Goal: Task Accomplishment & Management: Manage account settings

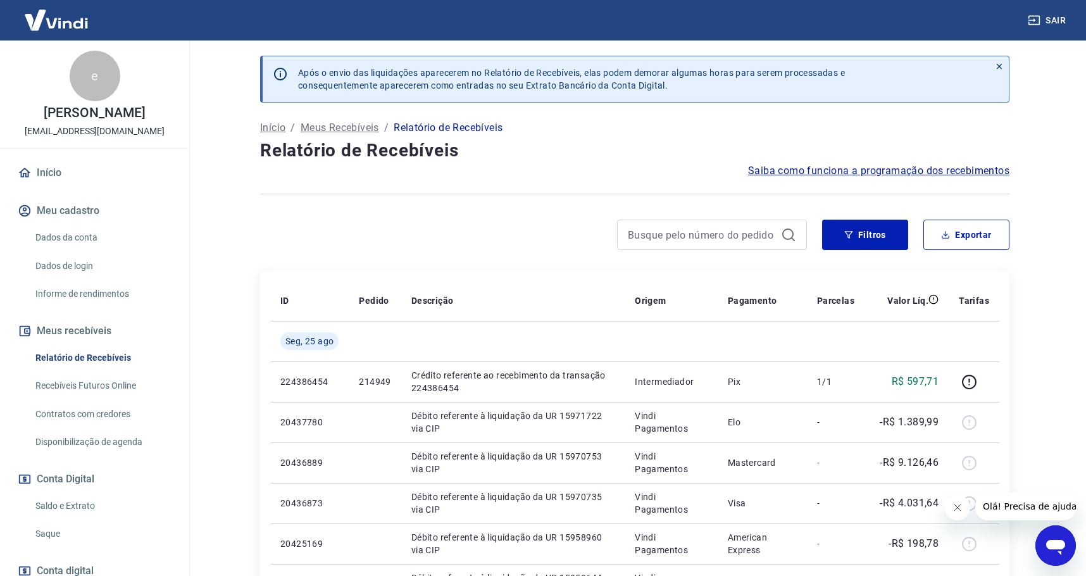
drag, startPoint x: 92, startPoint y: 509, endPoint x: 116, endPoint y: 509, distance: 24.0
click at [92, 509] on link "Saldo e Extrato" at bounding box center [102, 506] width 144 height 26
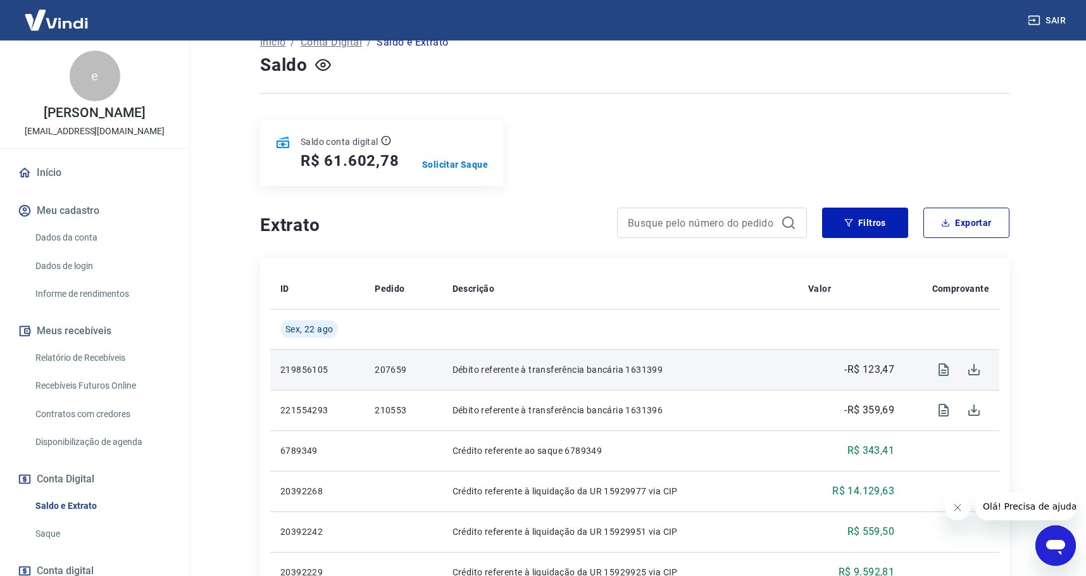
scroll to position [190, 0]
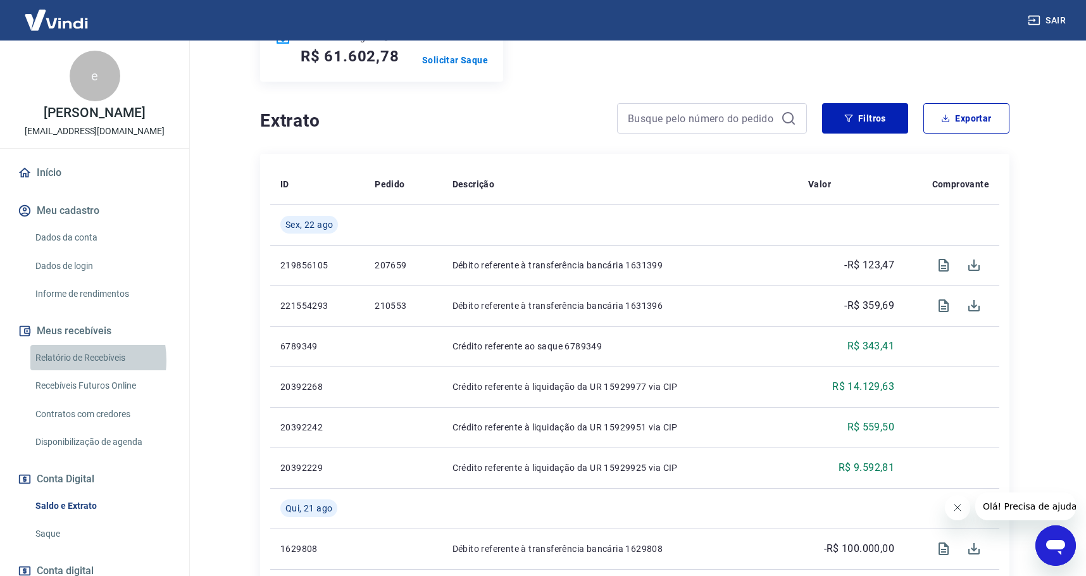
click at [67, 359] on link "Relatório de Recebíveis" at bounding box center [102, 358] width 144 height 26
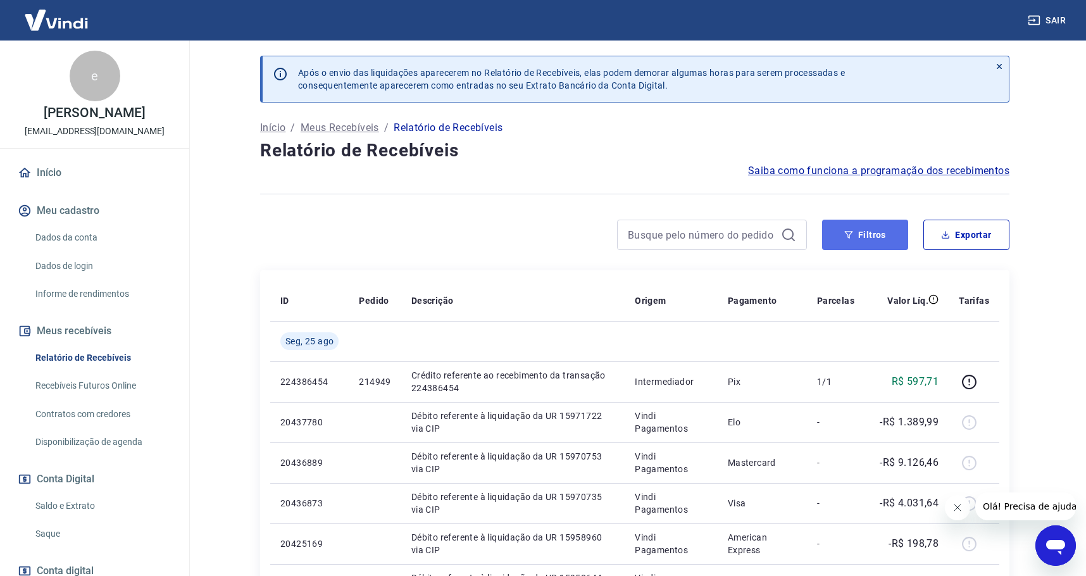
click at [890, 244] on button "Filtros" at bounding box center [865, 235] width 86 height 30
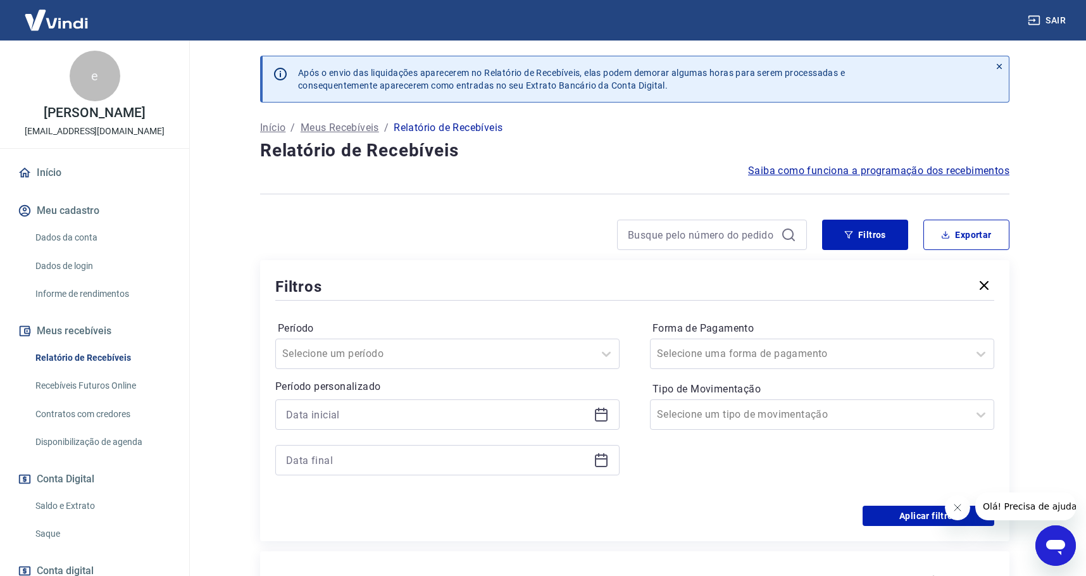
click at [602, 416] on icon at bounding box center [600, 414] width 15 height 15
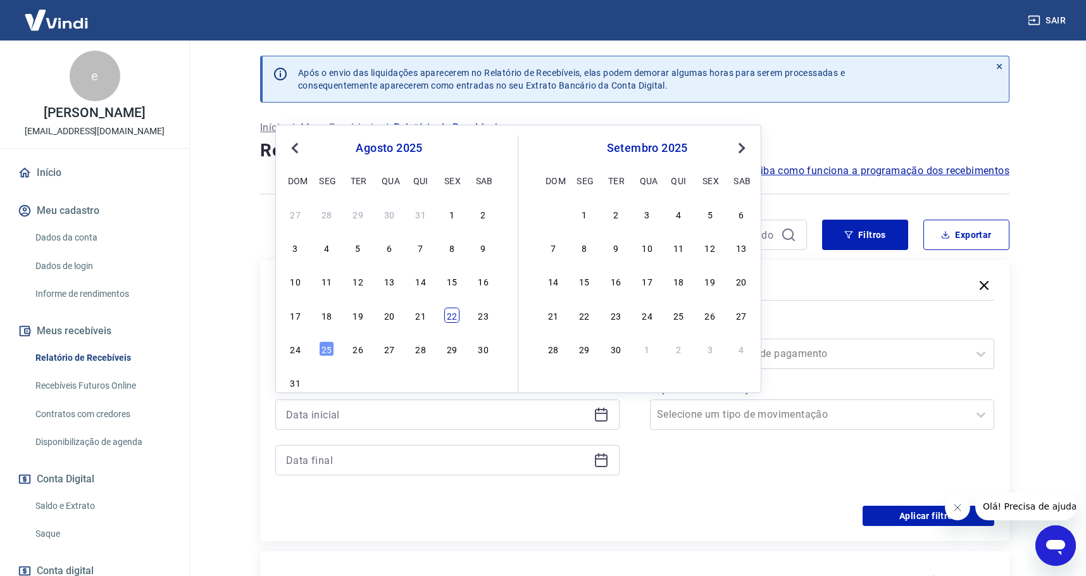
click at [457, 321] on div "22" at bounding box center [451, 314] width 15 height 15
type input "[DATE]"
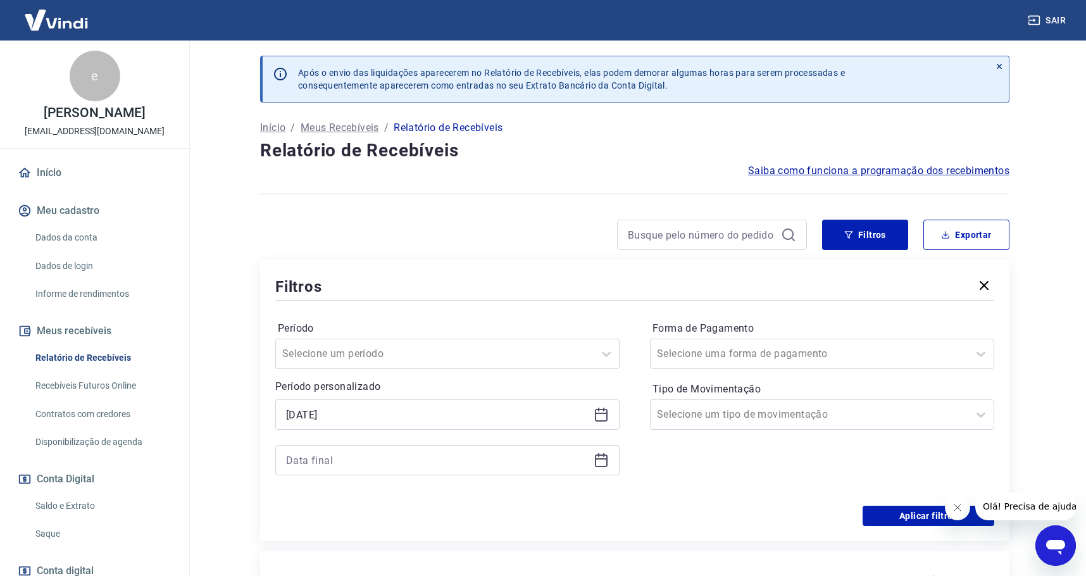
click at [599, 462] on icon at bounding box center [600, 459] width 15 height 15
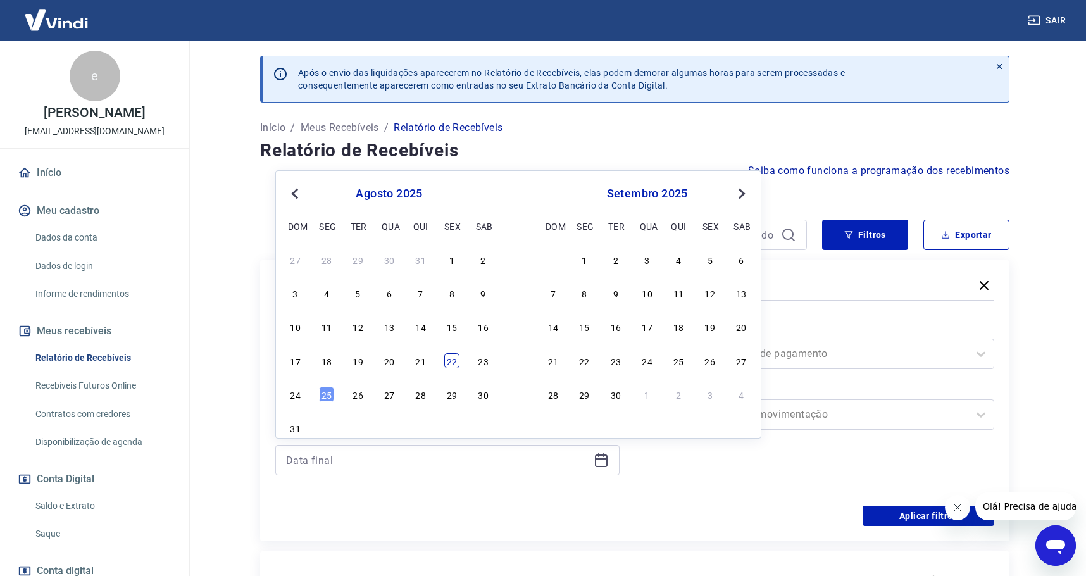
click at [458, 361] on div "22" at bounding box center [451, 360] width 15 height 15
type input "[DATE]"
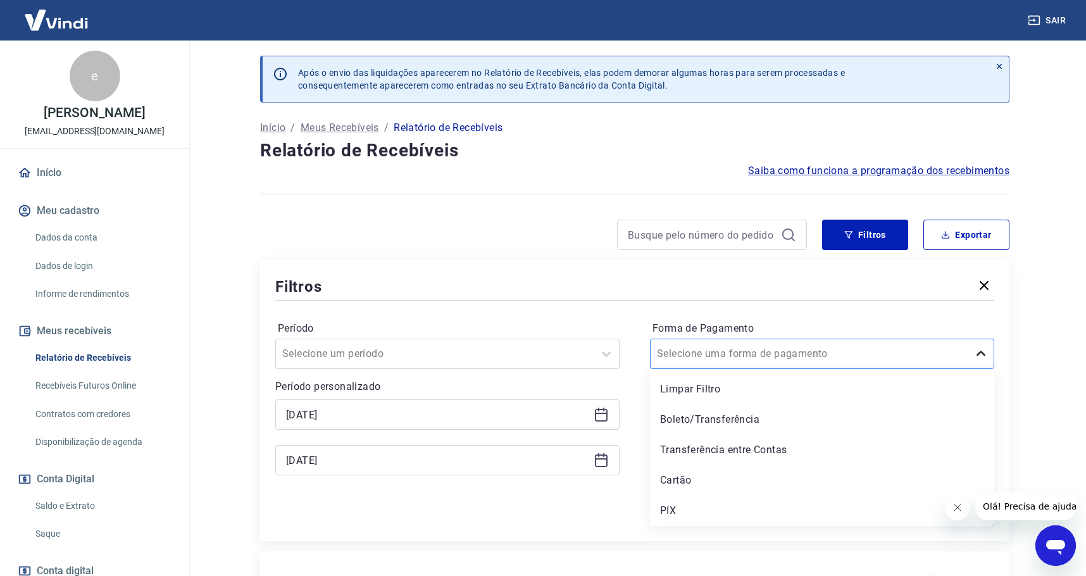
click at [981, 349] on icon at bounding box center [980, 353] width 15 height 15
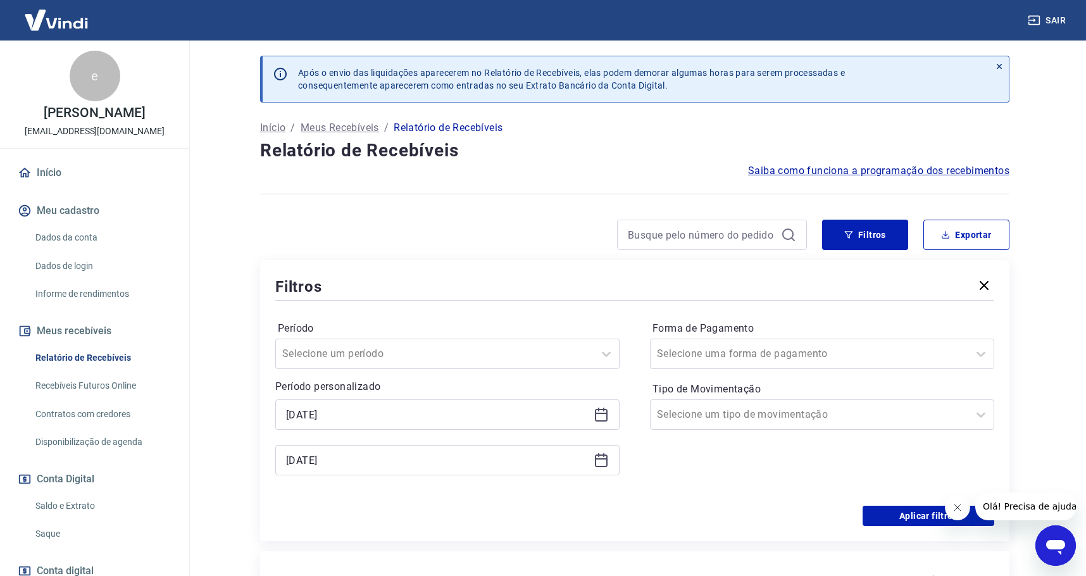
click at [536, 499] on div "Período Selecione um período Período personalizado Selected date: [DATE] [DATE]…" at bounding box center [634, 404] width 719 height 202
click at [789, 411] on div at bounding box center [809, 415] width 305 height 18
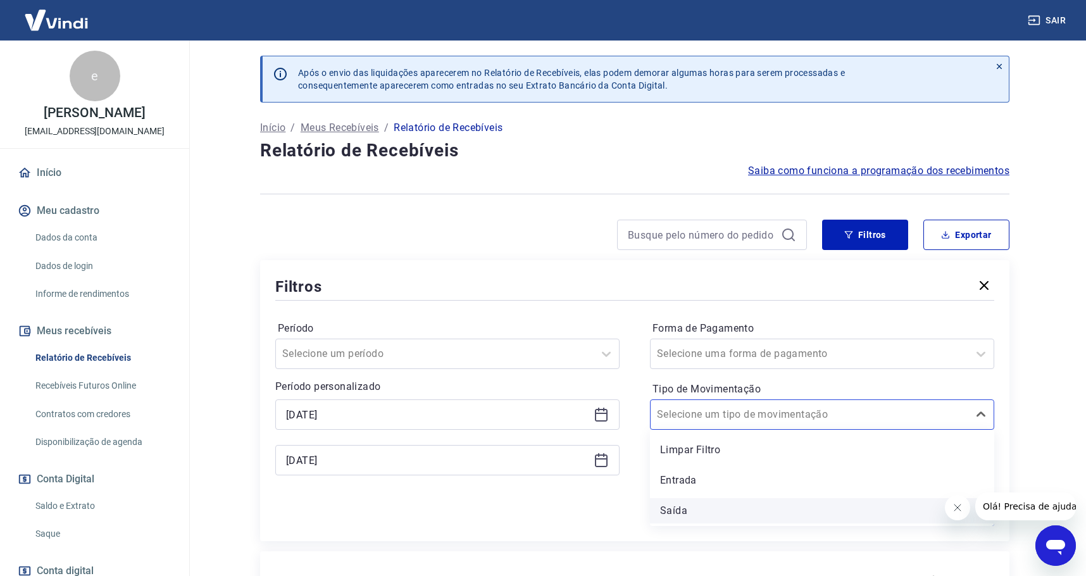
click at [669, 512] on div "Saída" at bounding box center [822, 510] width 344 height 25
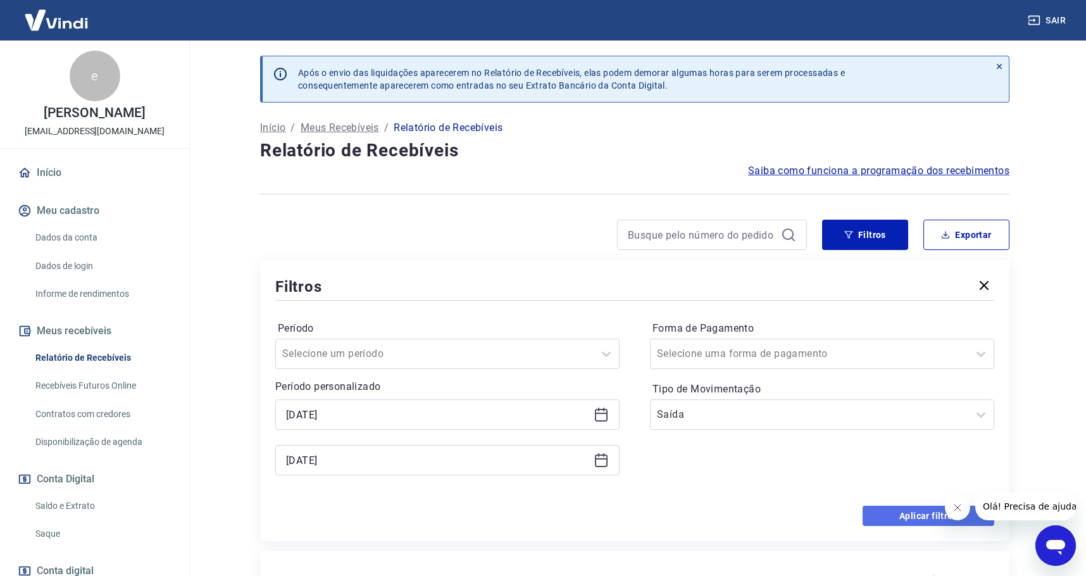
click at [916, 512] on button "Aplicar filtros" at bounding box center [928, 515] width 132 height 20
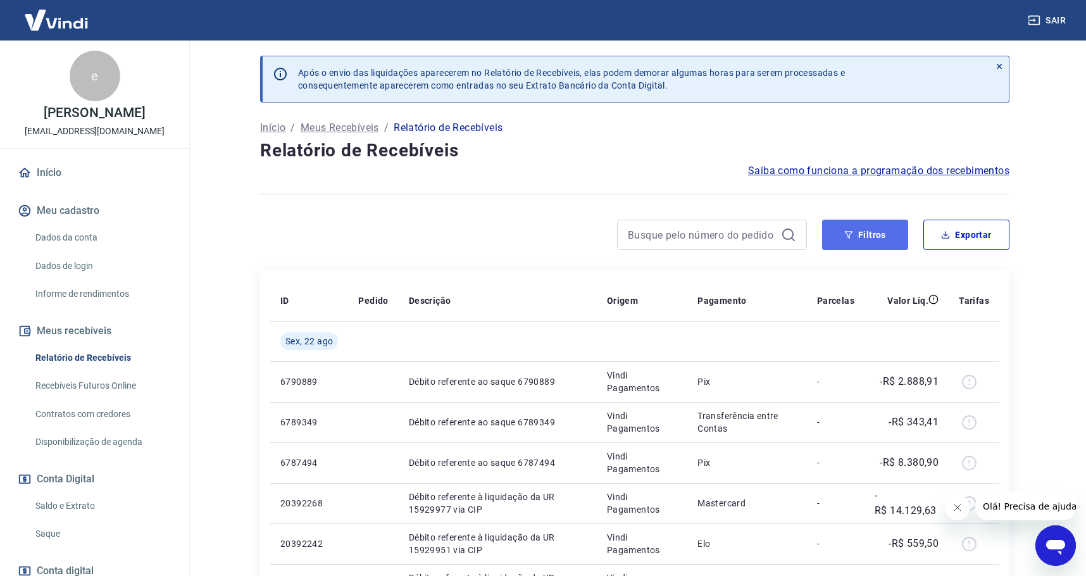
click at [882, 237] on button "Filtros" at bounding box center [865, 235] width 86 height 30
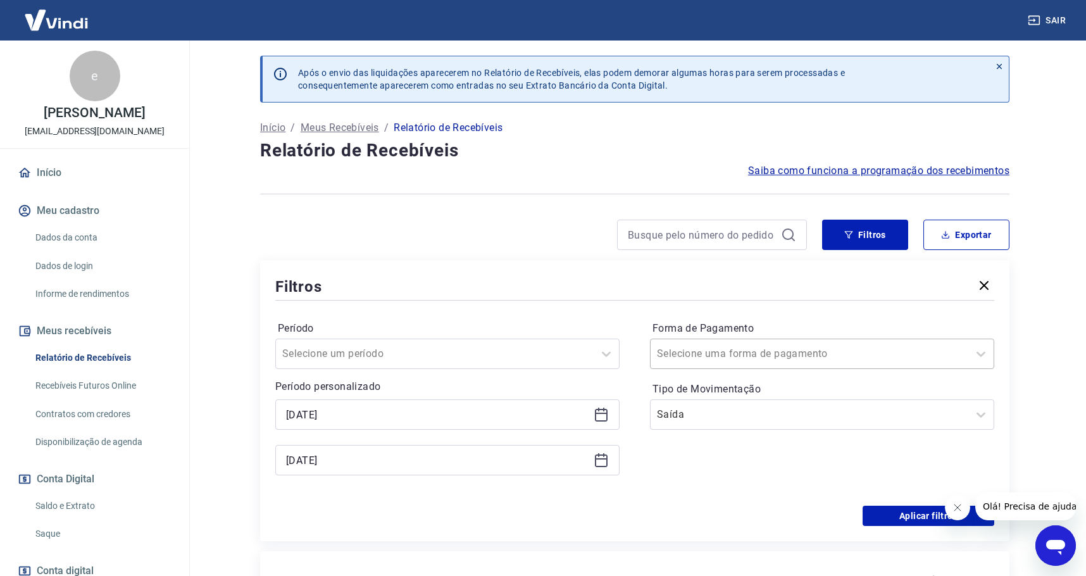
click at [766, 363] on div "Selecione uma forma de pagamento" at bounding box center [809, 353] width 318 height 23
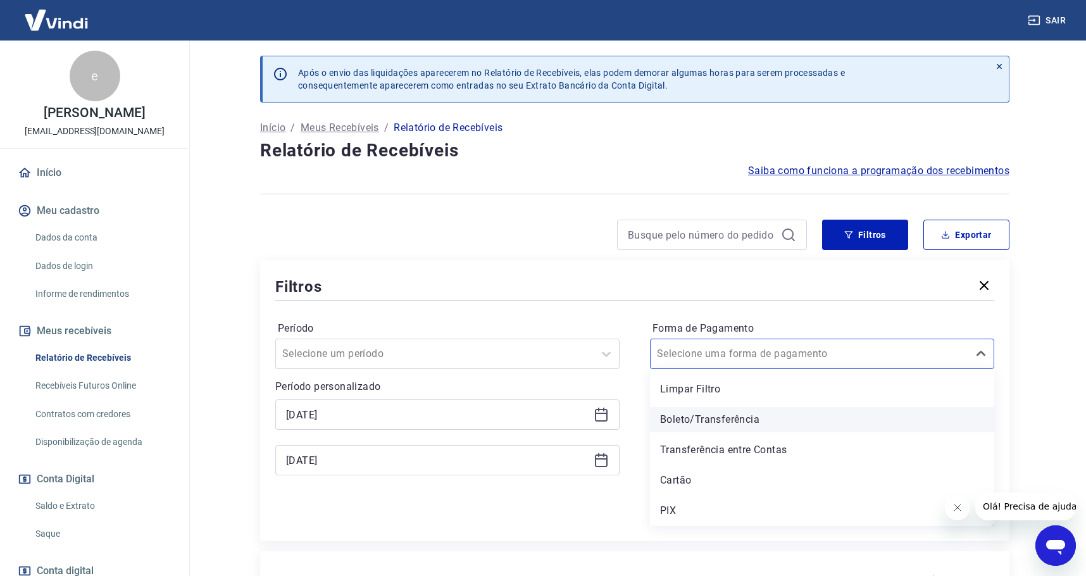
click at [702, 409] on div "Boleto/Transferência" at bounding box center [822, 419] width 344 height 25
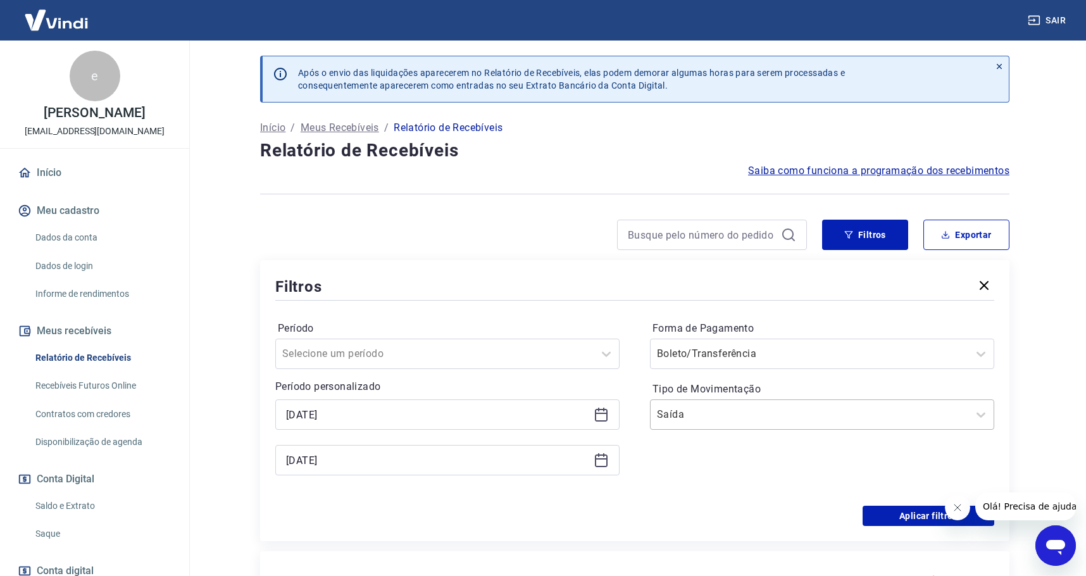
click at [757, 421] on input "Tipo de Movimentação" at bounding box center [721, 414] width 128 height 15
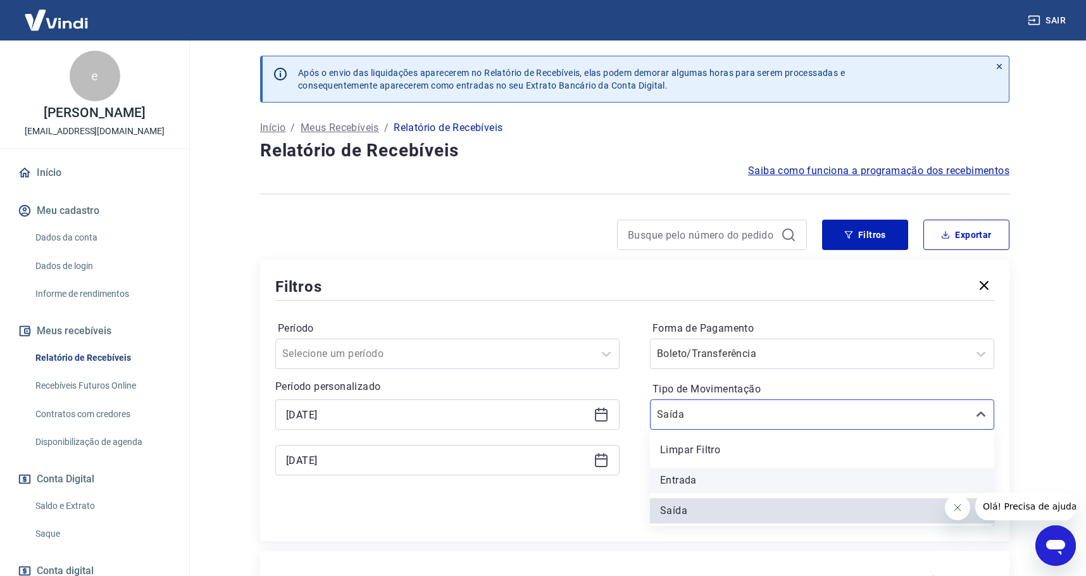
click at [702, 482] on div "Entrada" at bounding box center [822, 480] width 344 height 25
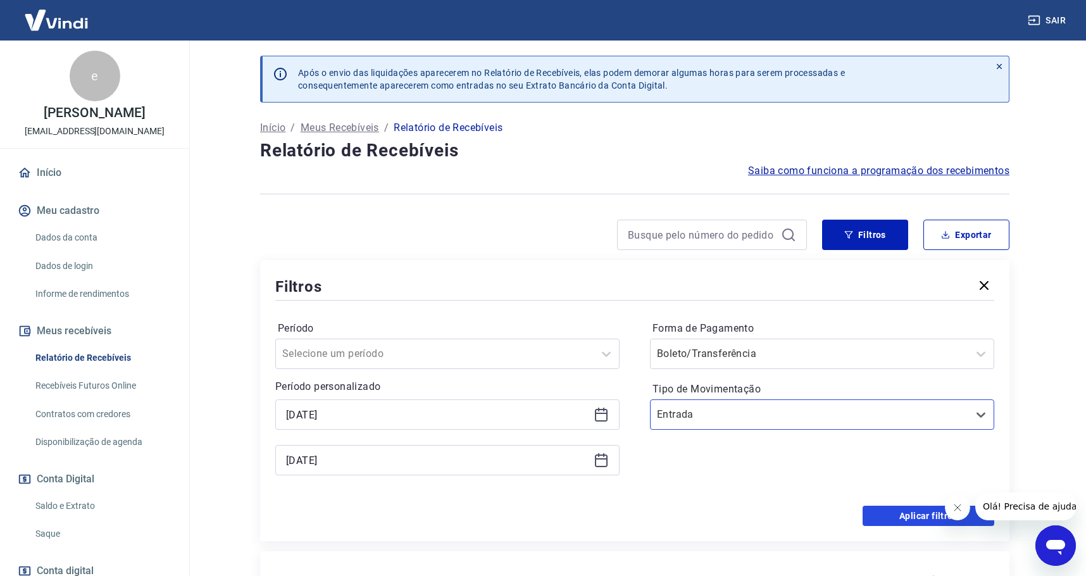
click at [920, 522] on button "Aplicar filtros" at bounding box center [928, 515] width 132 height 20
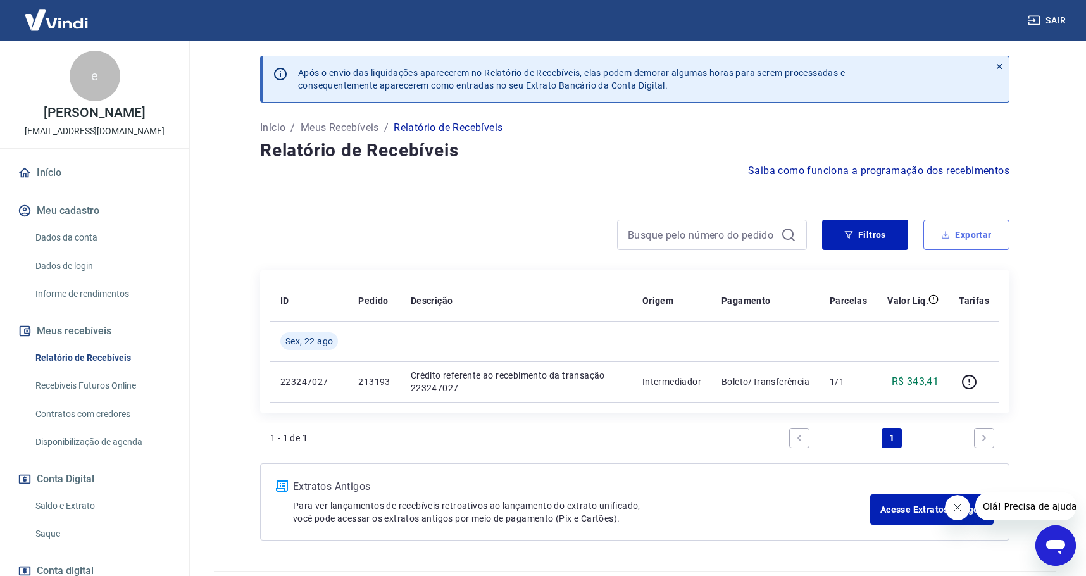
click at [980, 232] on button "Exportar" at bounding box center [966, 235] width 86 height 30
type input "[DATE]"
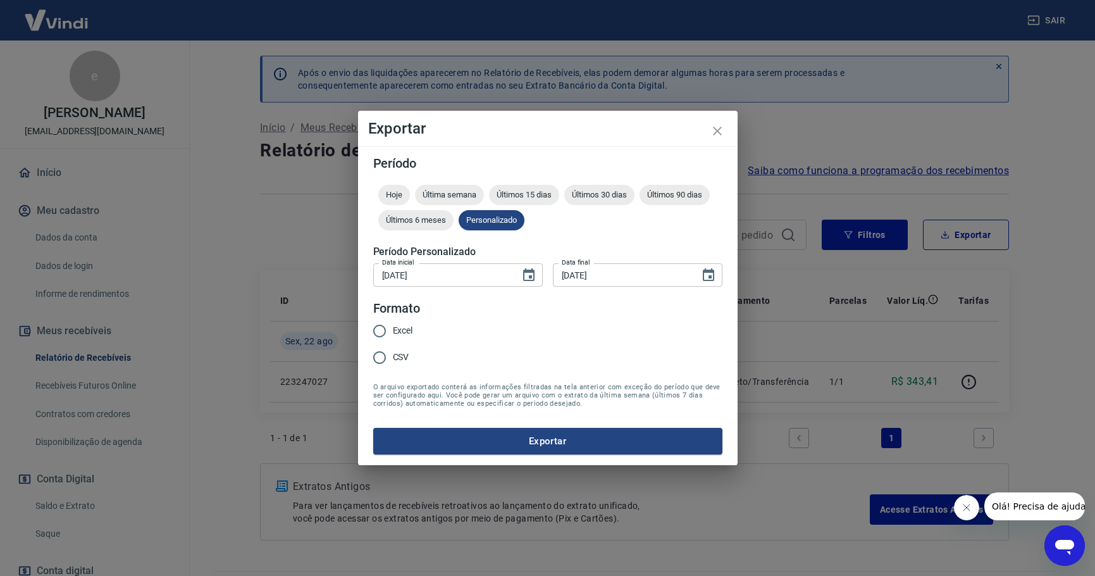
click at [381, 327] on input "Excel" at bounding box center [379, 331] width 27 height 27
radio input "true"
click at [562, 443] on button "Exportar" at bounding box center [547, 441] width 349 height 27
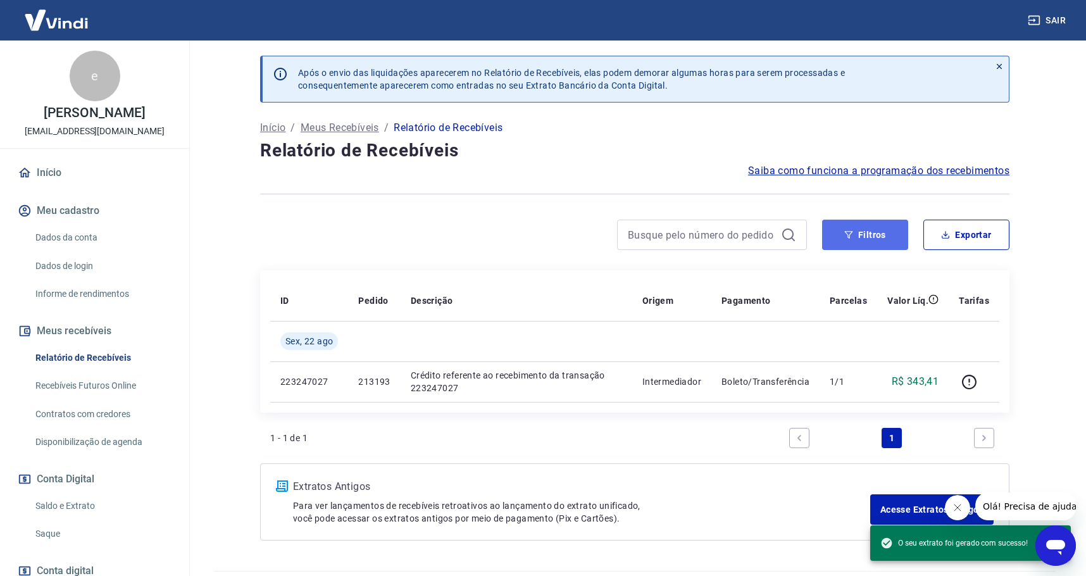
click at [861, 238] on button "Filtros" at bounding box center [865, 235] width 86 height 30
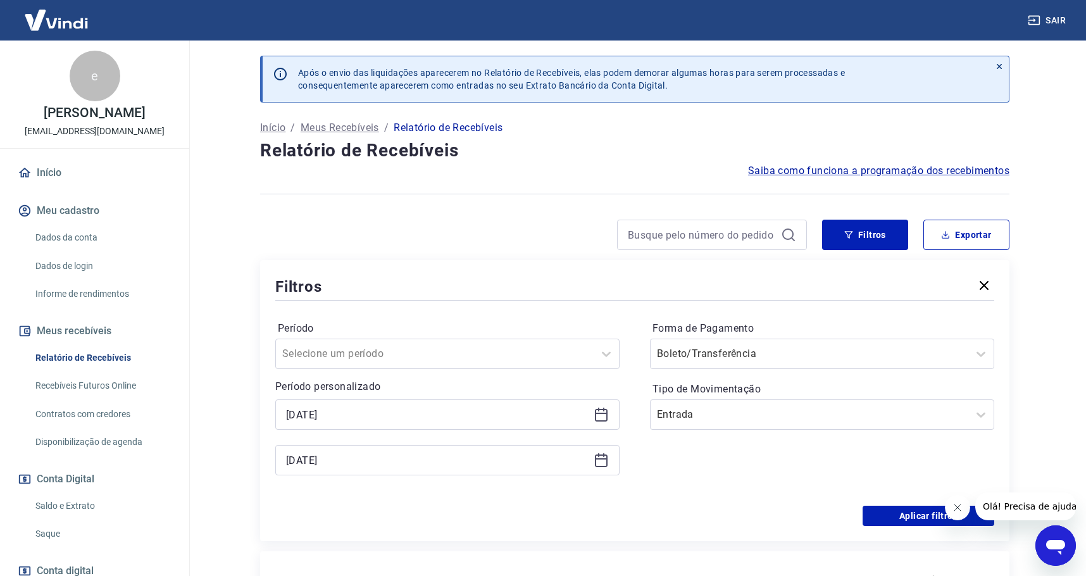
click at [600, 415] on icon at bounding box center [600, 414] width 15 height 15
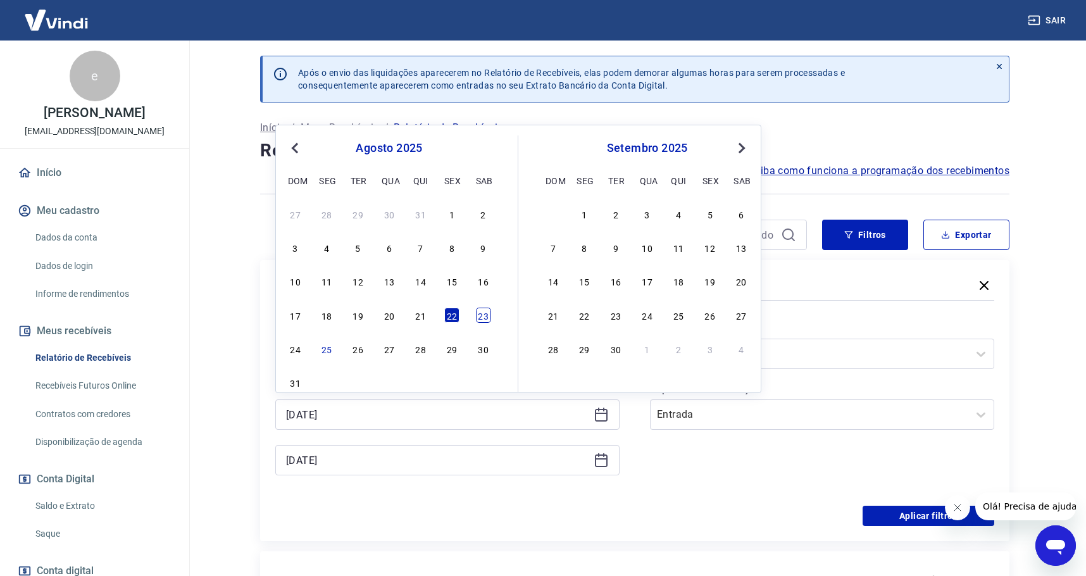
click at [480, 314] on div "23" at bounding box center [483, 314] width 15 height 15
type input "[DATE]"
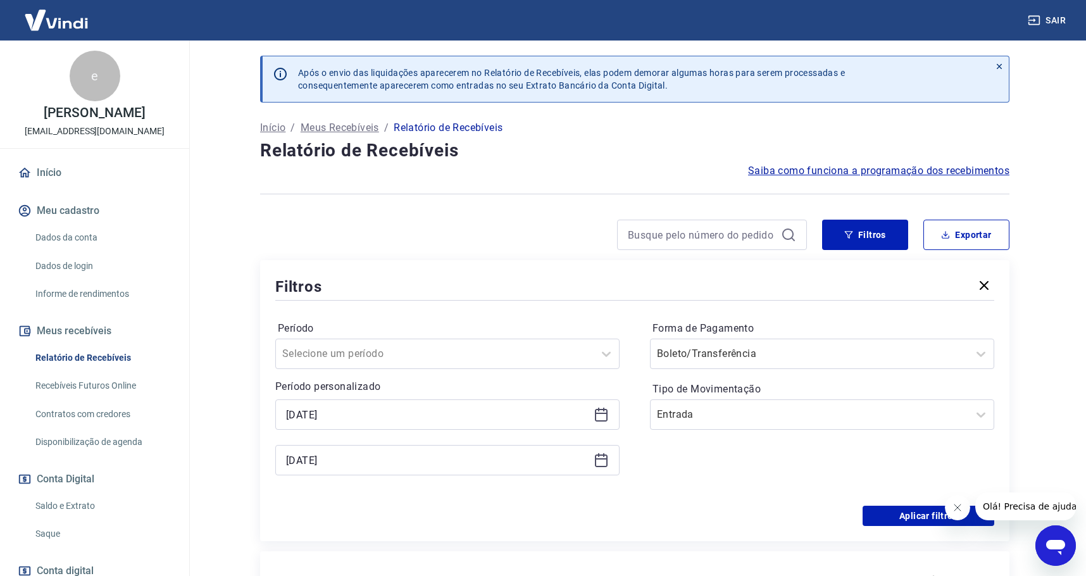
click at [605, 460] on icon at bounding box center [600, 459] width 15 height 15
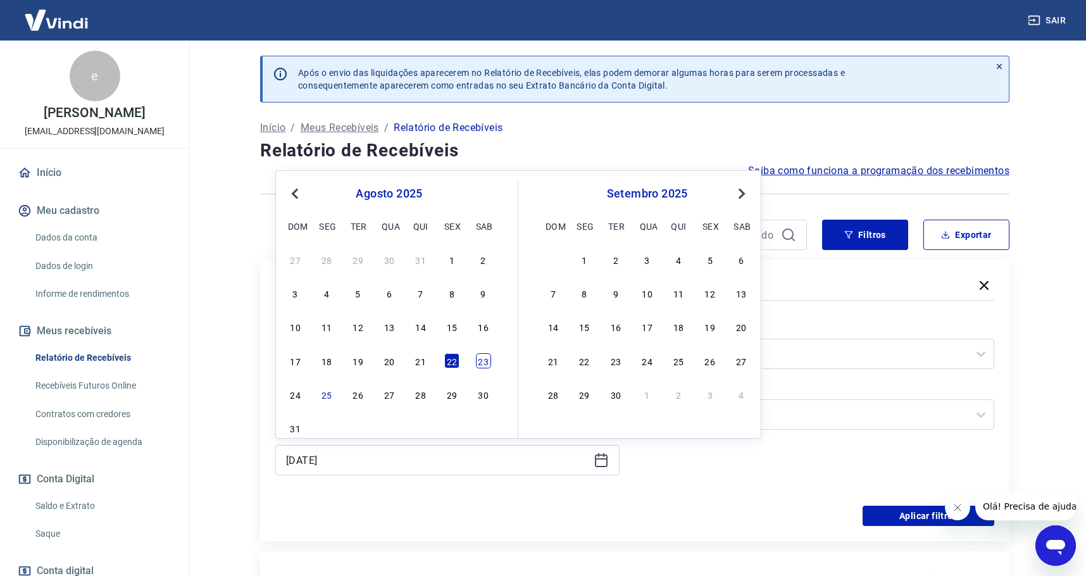
click at [478, 363] on div "23" at bounding box center [483, 360] width 15 height 15
type input "[DATE]"
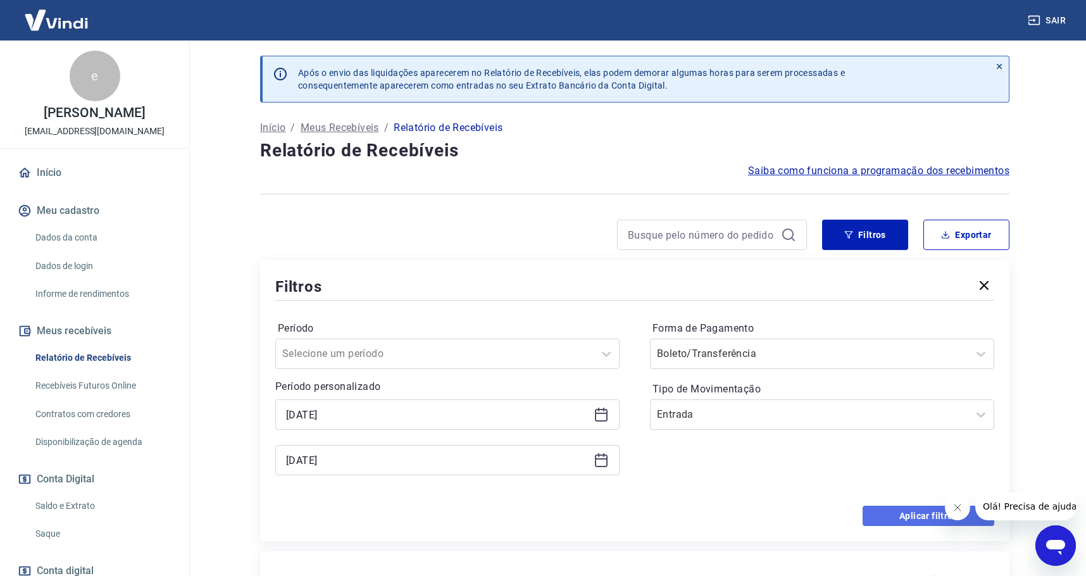
click at [897, 511] on button "Aplicar filtros" at bounding box center [928, 515] width 132 height 20
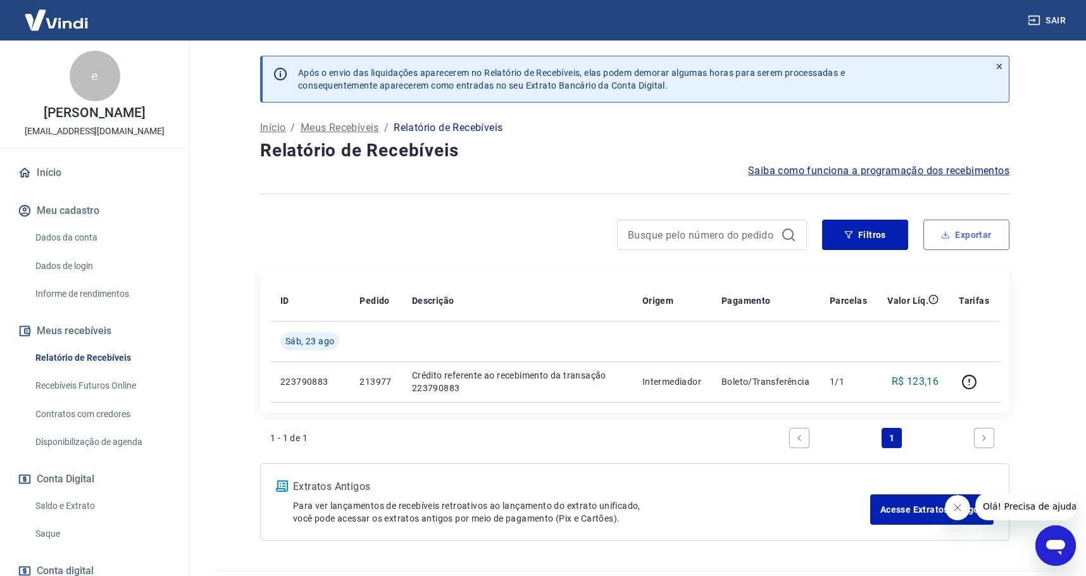
click at [951, 233] on button "Exportar" at bounding box center [966, 235] width 86 height 30
type input "[DATE]"
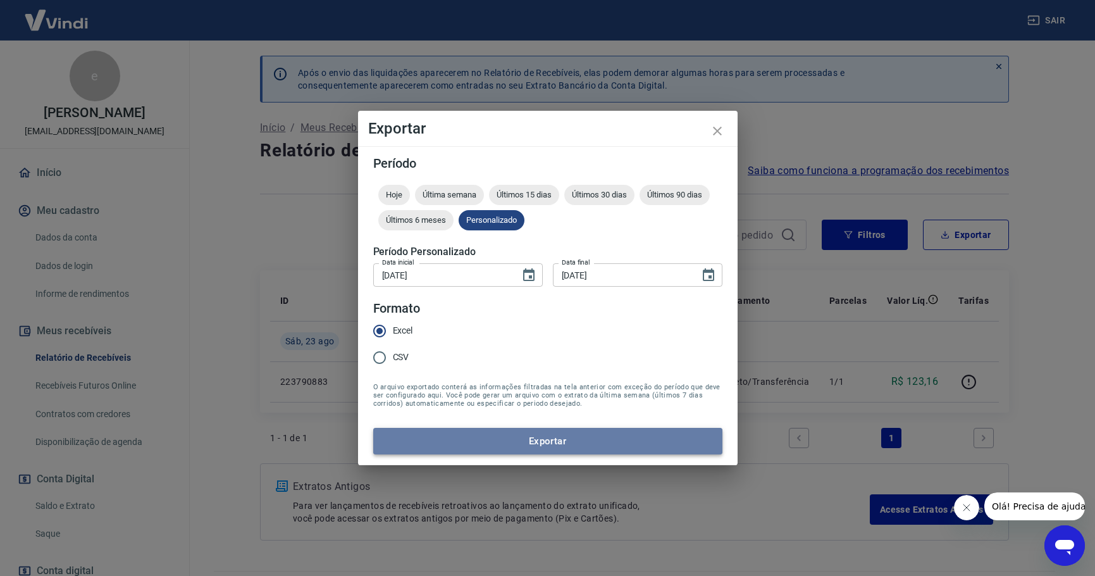
click at [583, 449] on button "Exportar" at bounding box center [547, 441] width 349 height 27
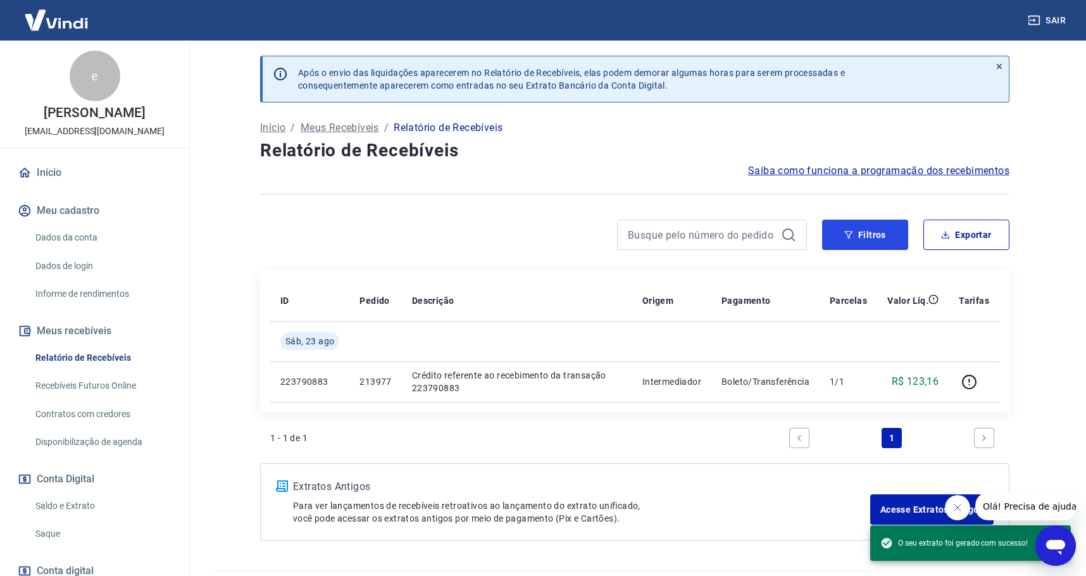
drag, startPoint x: 898, startPoint y: 239, endPoint x: 853, endPoint y: 259, distance: 48.7
click at [898, 239] on button "Filtros" at bounding box center [865, 235] width 86 height 30
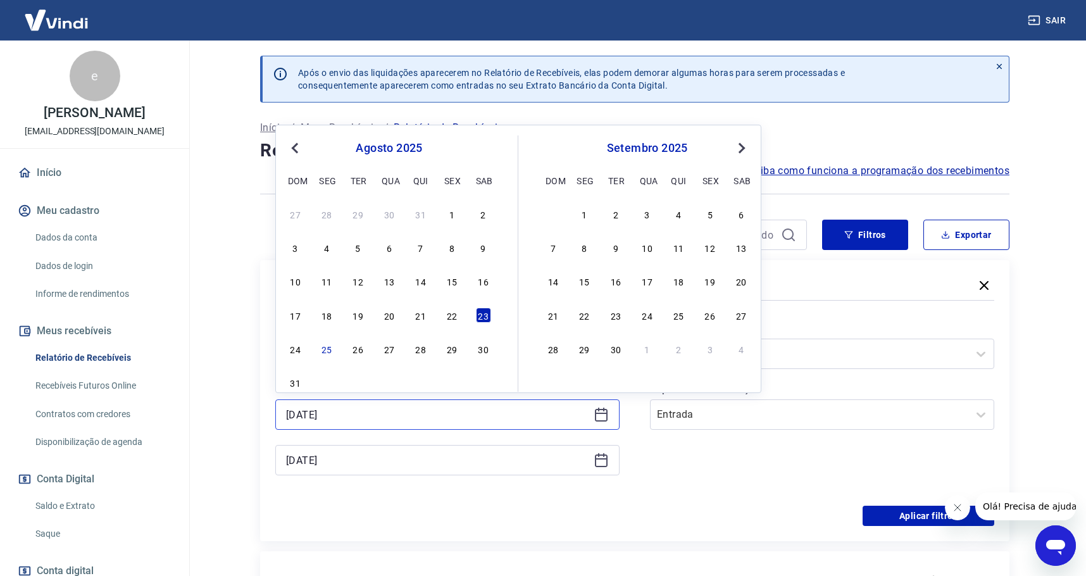
click at [586, 417] on input "[DATE]" at bounding box center [437, 414] width 302 height 19
click at [289, 350] on div "24" at bounding box center [295, 348] width 15 height 15
type input "[DATE]"
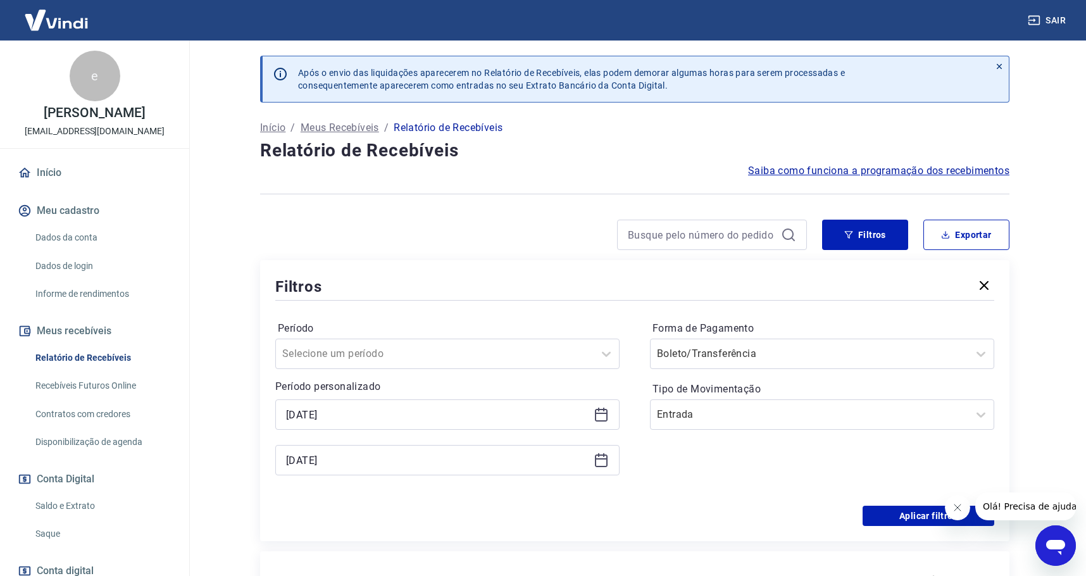
click at [604, 459] on icon at bounding box center [601, 458] width 13 height 1
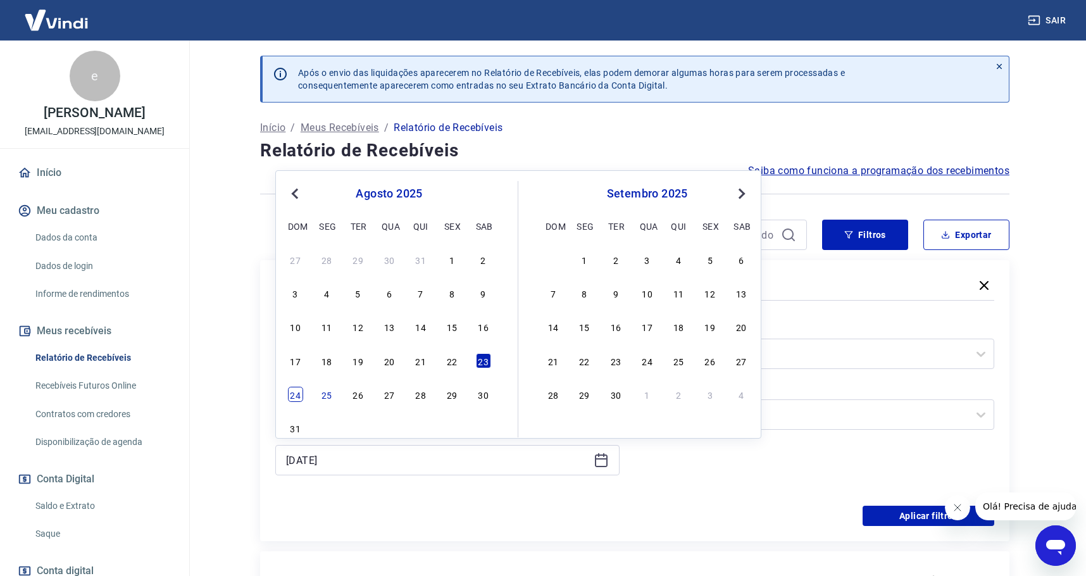
click at [294, 399] on div "24" at bounding box center [295, 394] width 15 height 15
type input "[DATE]"
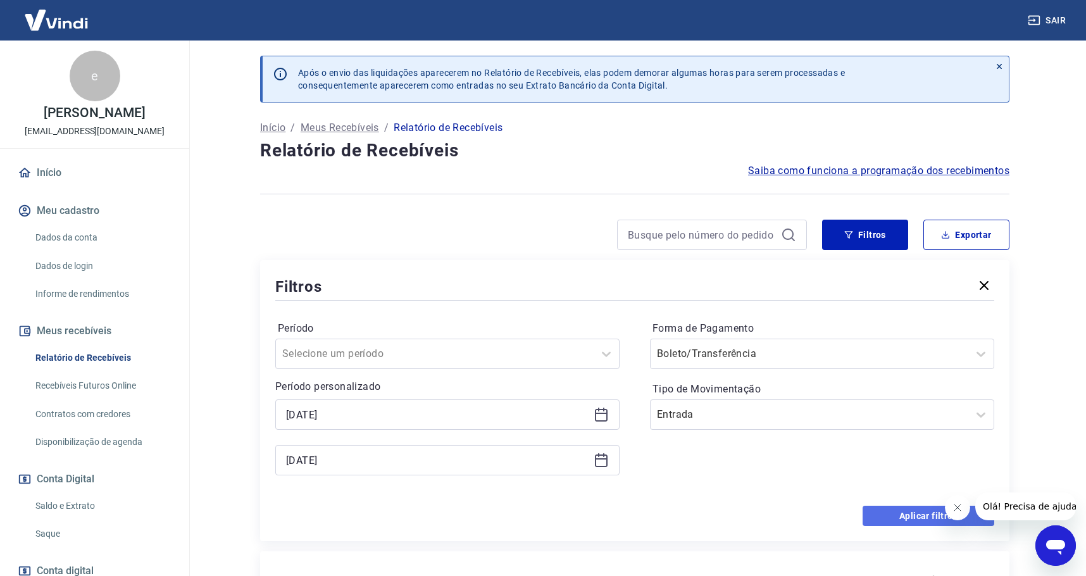
click at [907, 518] on button "Aplicar filtros" at bounding box center [928, 515] width 132 height 20
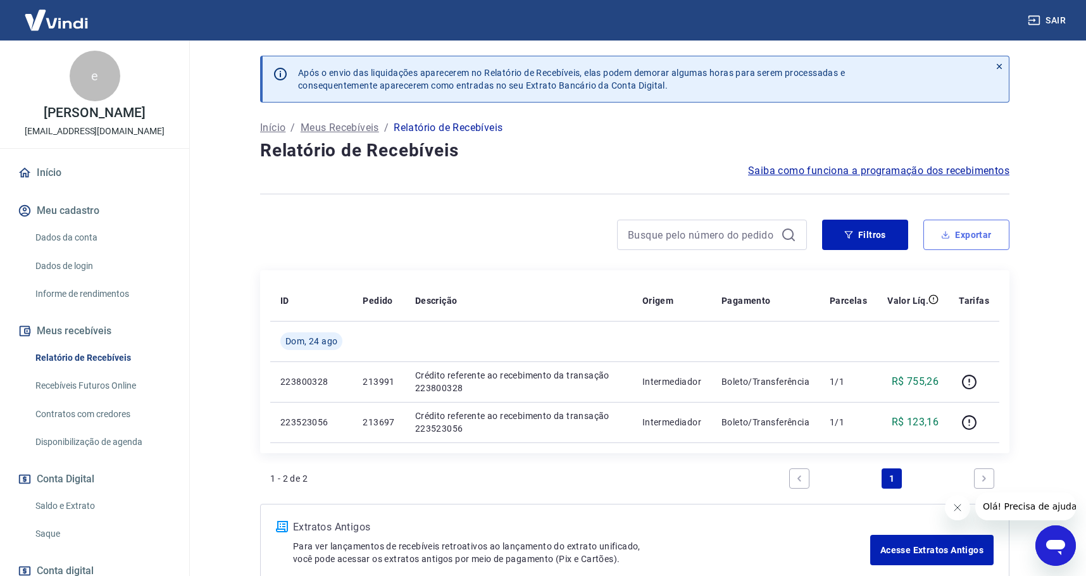
click at [962, 228] on button "Exportar" at bounding box center [966, 235] width 86 height 30
type input "[DATE]"
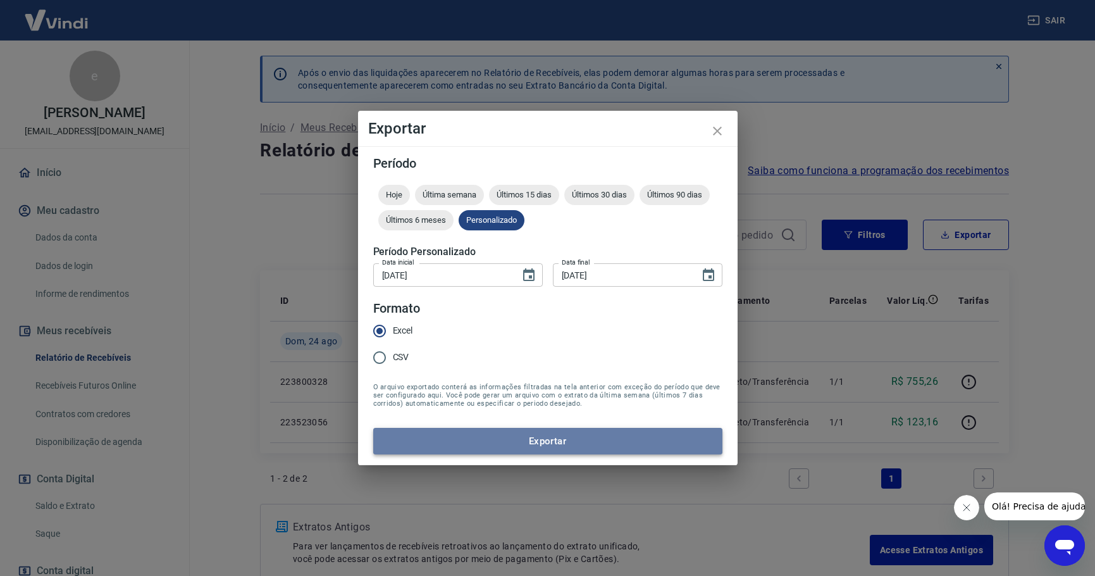
click at [567, 440] on button "Exportar" at bounding box center [547, 441] width 349 height 27
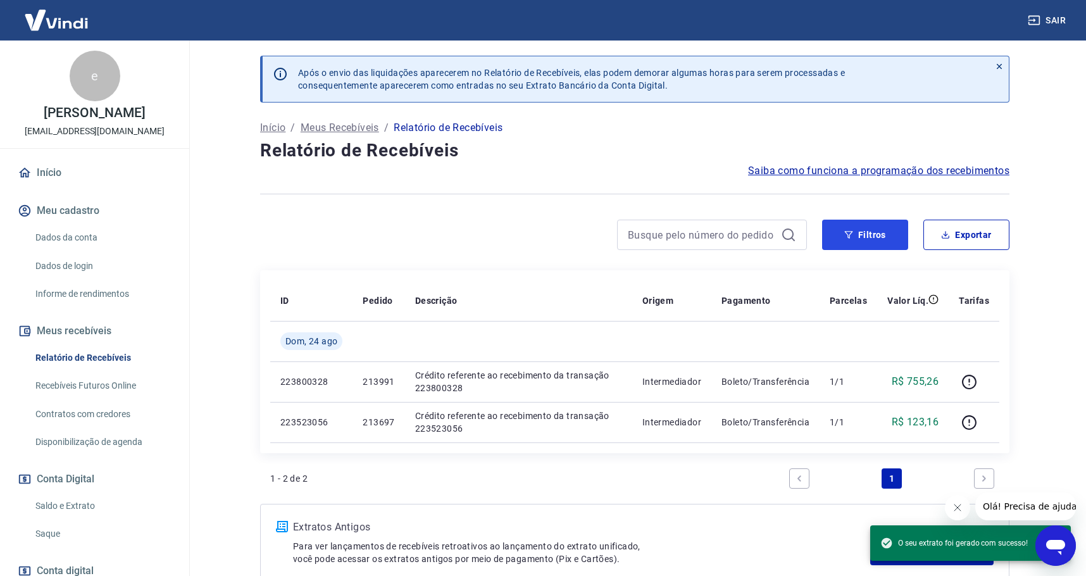
drag, startPoint x: 881, startPoint y: 232, endPoint x: 841, endPoint y: 254, distance: 45.6
click at [881, 232] on button "Filtros" at bounding box center [865, 235] width 86 height 30
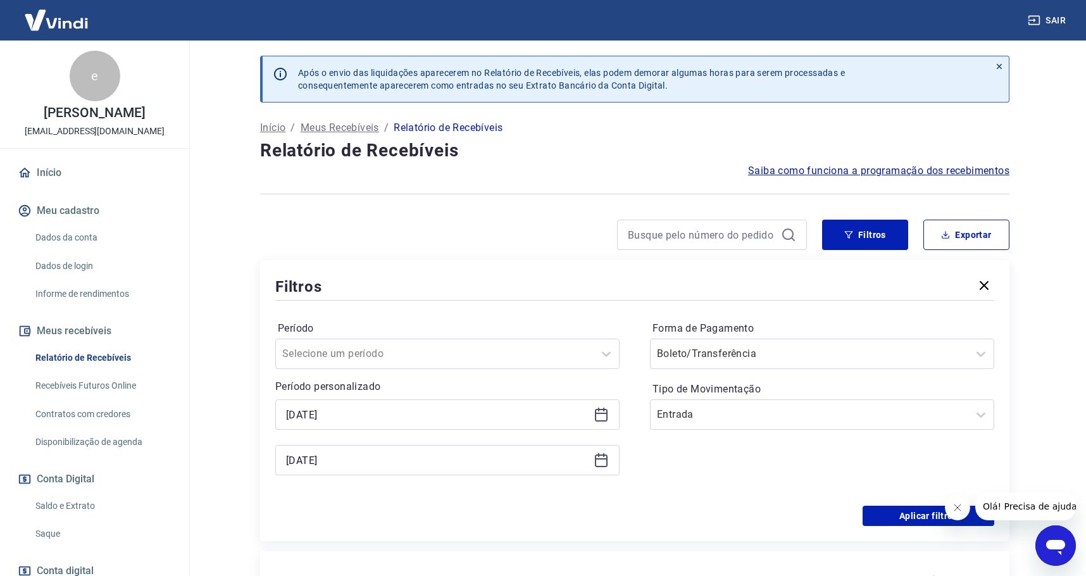
click at [600, 418] on icon at bounding box center [600, 414] width 15 height 15
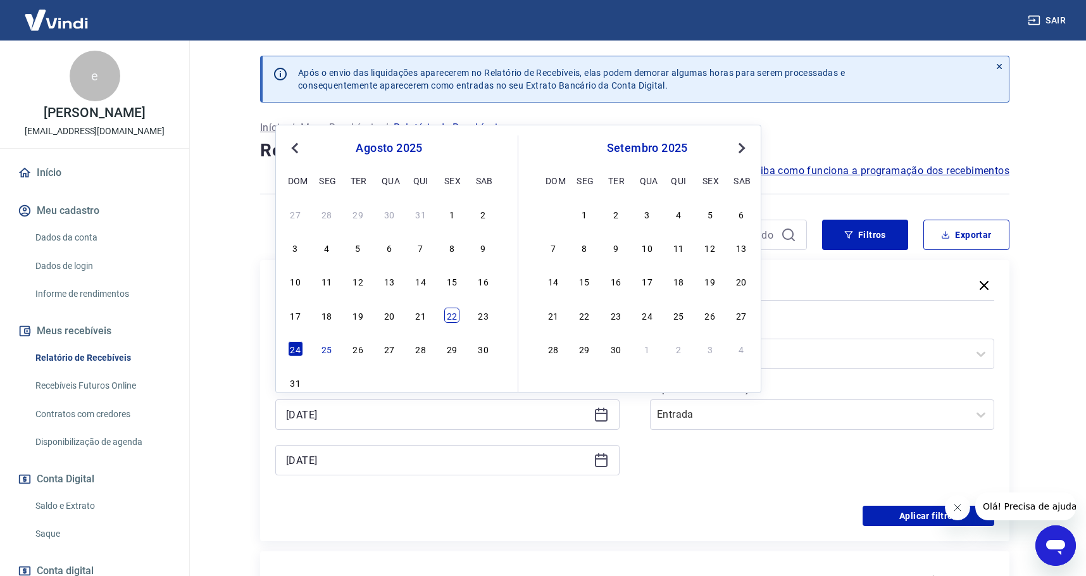
click at [445, 314] on div "22" at bounding box center [451, 314] width 15 height 15
type input "[DATE]"
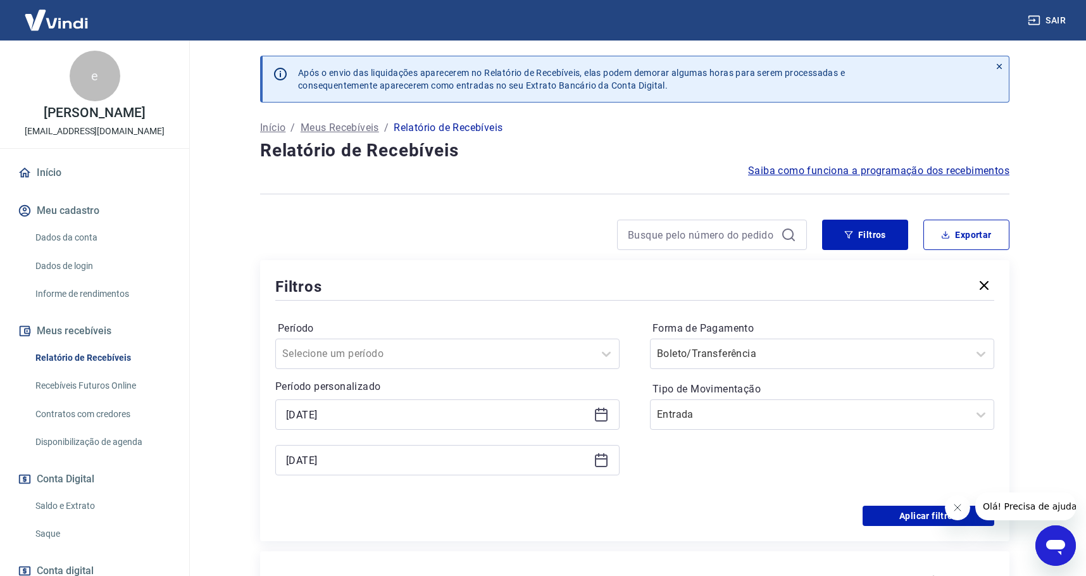
click at [603, 457] on icon at bounding box center [600, 459] width 15 height 15
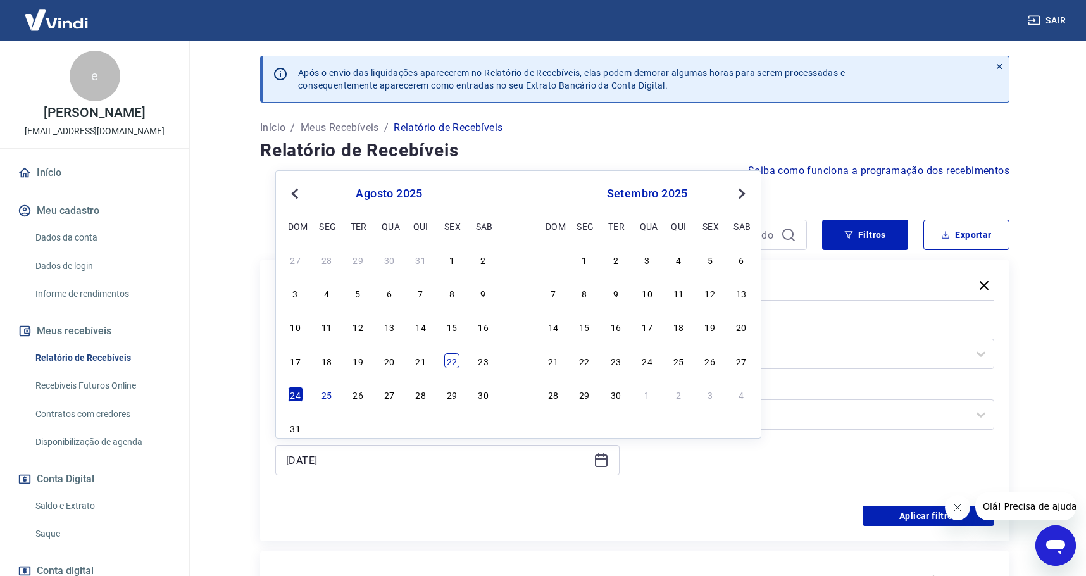
click at [456, 359] on div "22" at bounding box center [451, 360] width 15 height 15
type input "[DATE]"
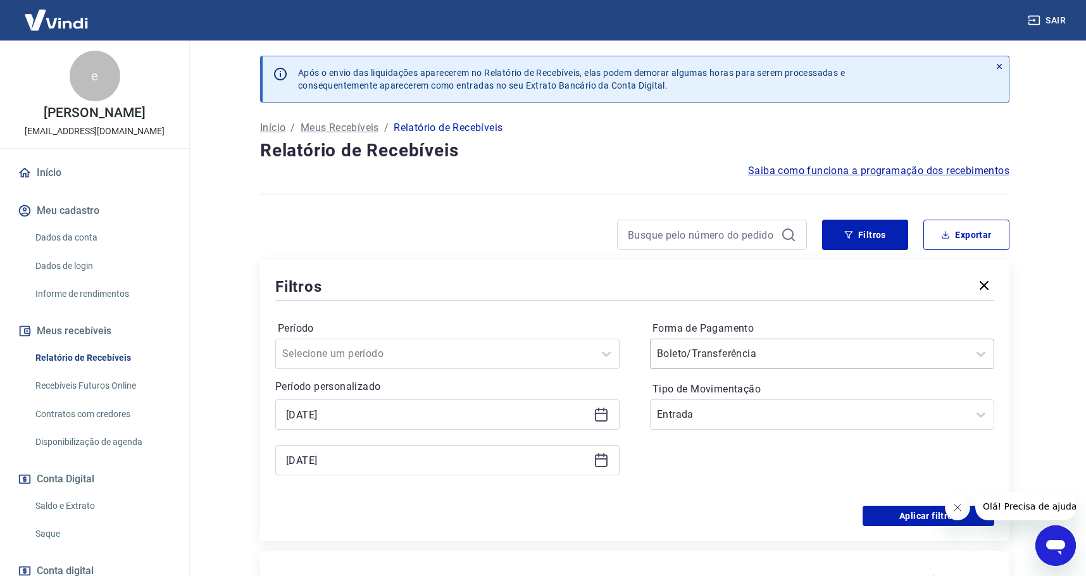
drag, startPoint x: 681, startPoint y: 347, endPoint x: 687, endPoint y: 354, distance: 9.0
click at [682, 348] on input "Forma de Pagamento" at bounding box center [721, 353] width 128 height 15
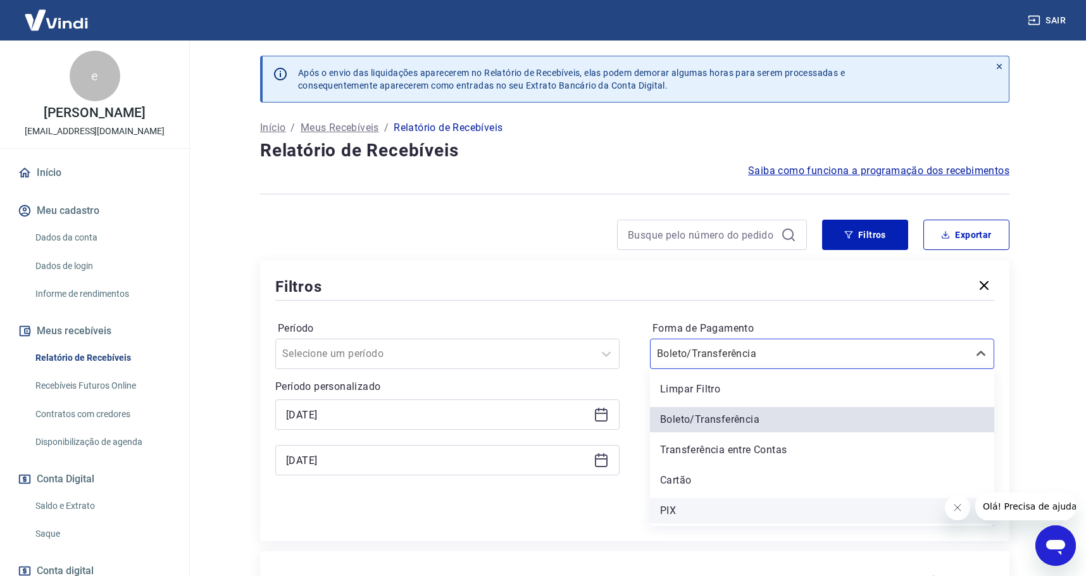
click at [685, 504] on div "PIX" at bounding box center [822, 510] width 344 height 25
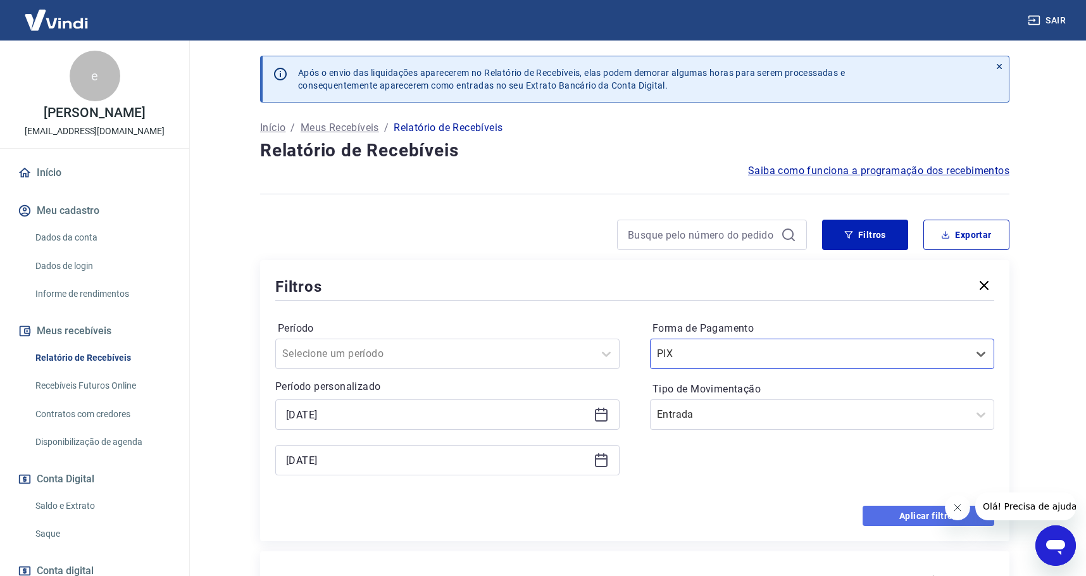
click at [926, 514] on button "Aplicar filtros" at bounding box center [928, 515] width 132 height 20
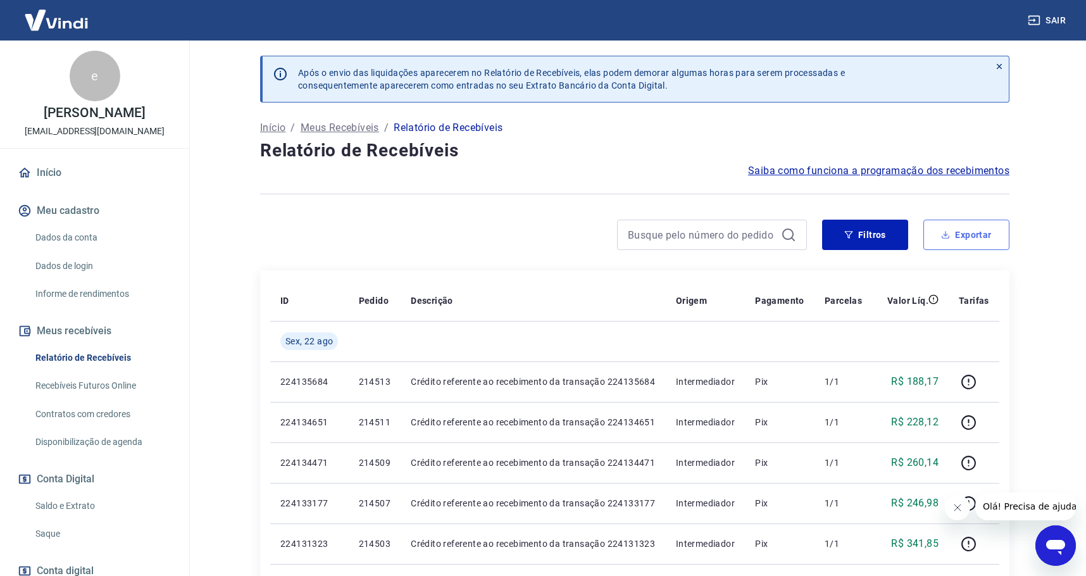
click at [960, 235] on button "Exportar" at bounding box center [966, 235] width 86 height 30
type input "[DATE]"
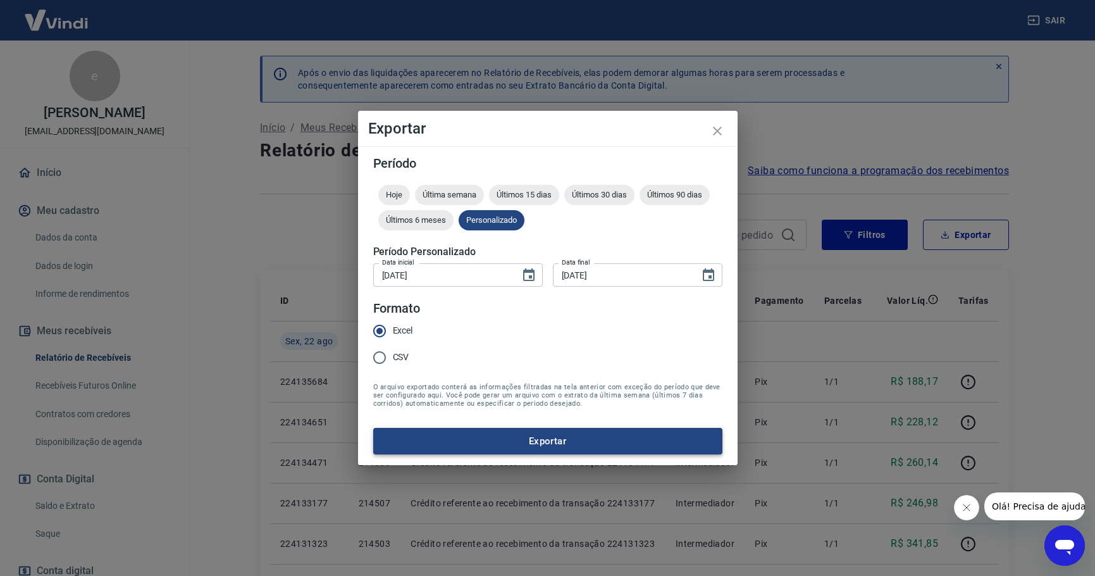
click at [590, 430] on button "Exportar" at bounding box center [547, 441] width 349 height 27
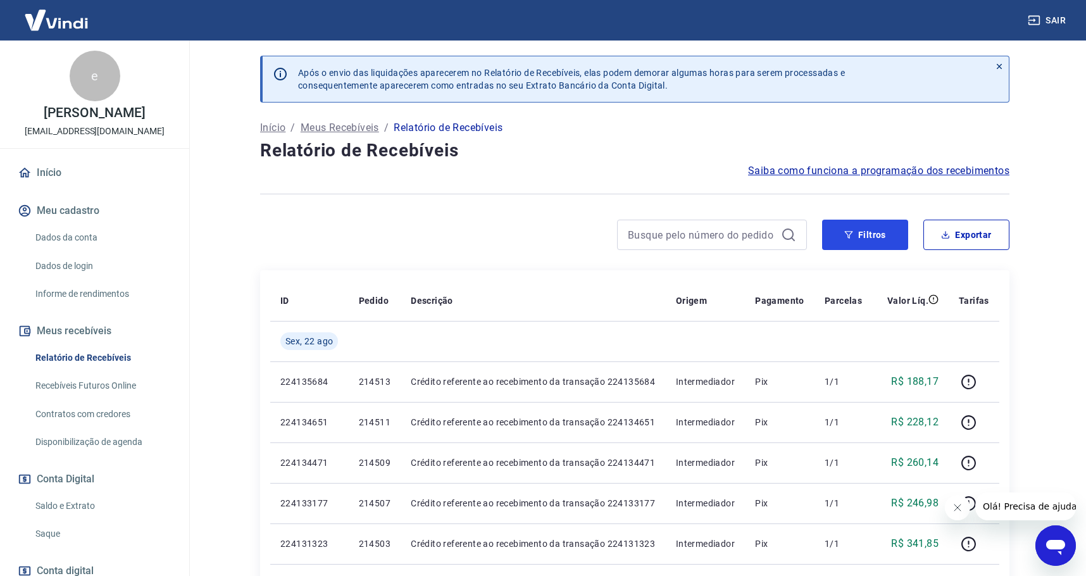
drag, startPoint x: 864, startPoint y: 236, endPoint x: 752, endPoint y: 215, distance: 113.9
click at [864, 236] on button "Filtros" at bounding box center [865, 235] width 86 height 30
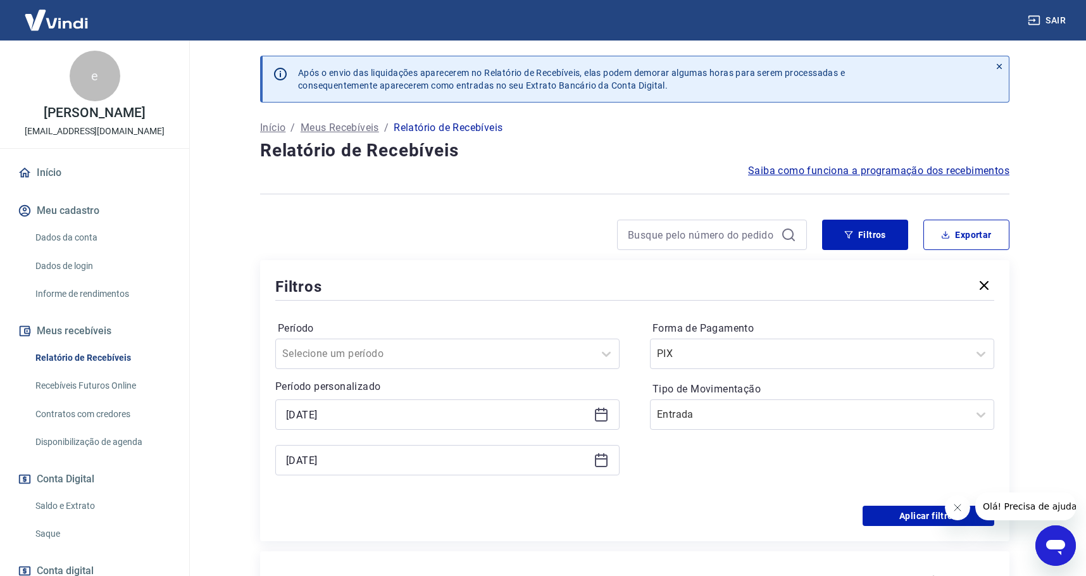
click at [597, 415] on icon at bounding box center [600, 414] width 15 height 15
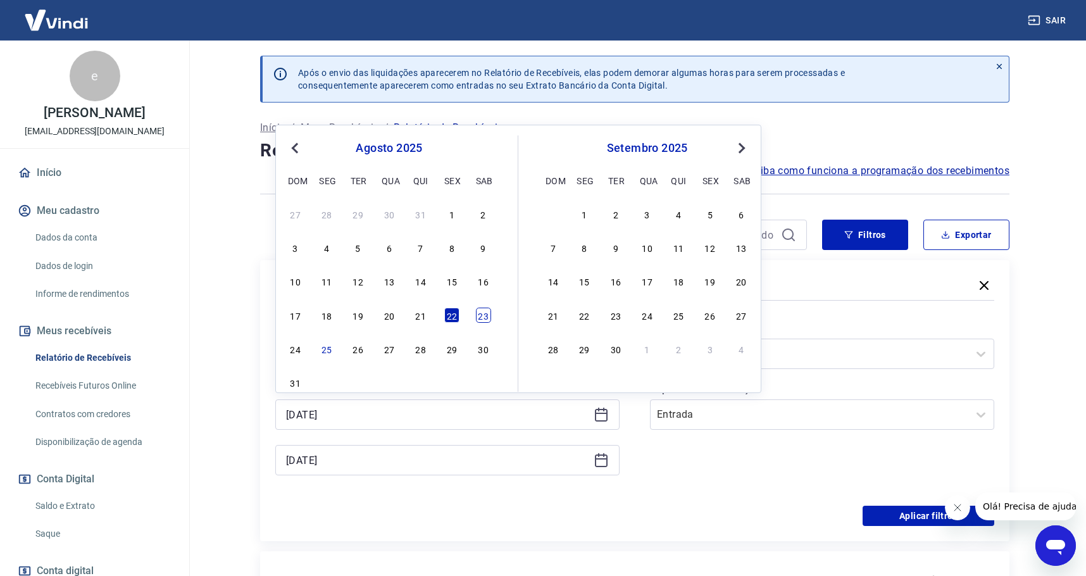
click at [477, 318] on div "23" at bounding box center [483, 314] width 15 height 15
type input "[DATE]"
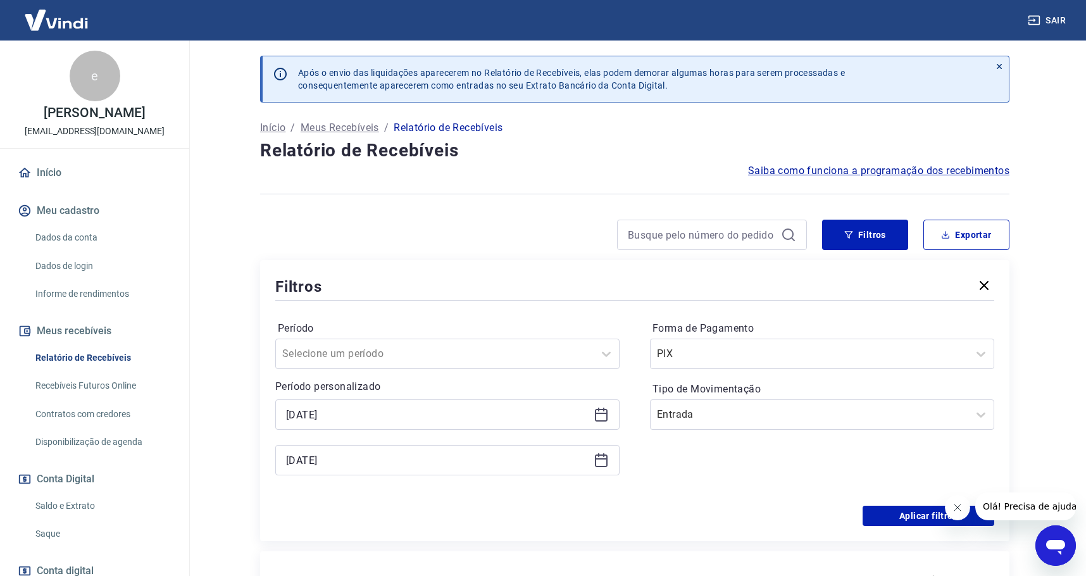
click at [604, 464] on icon at bounding box center [600, 459] width 15 height 15
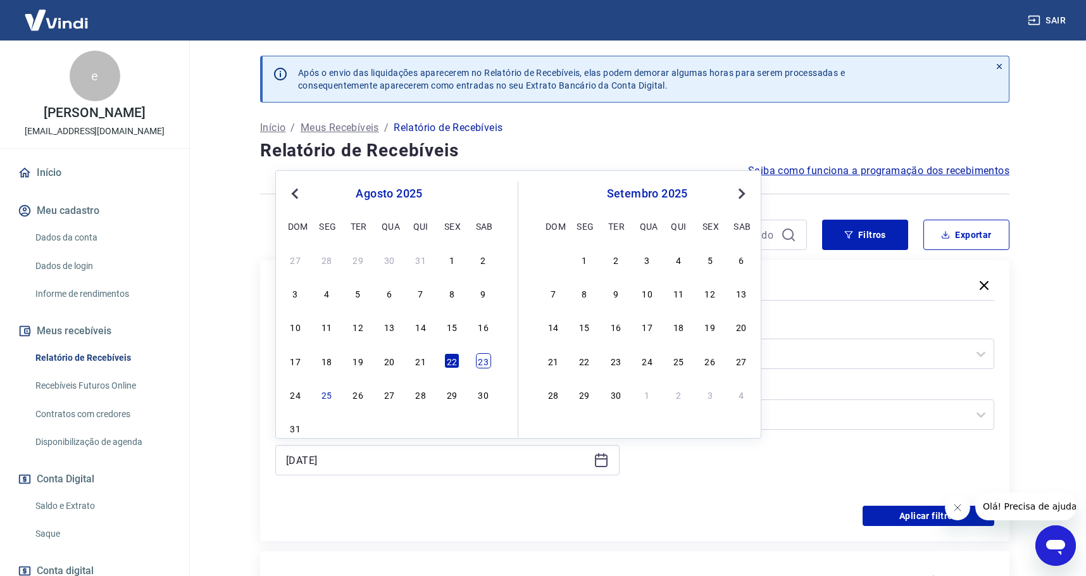
click at [485, 362] on div "23" at bounding box center [483, 360] width 15 height 15
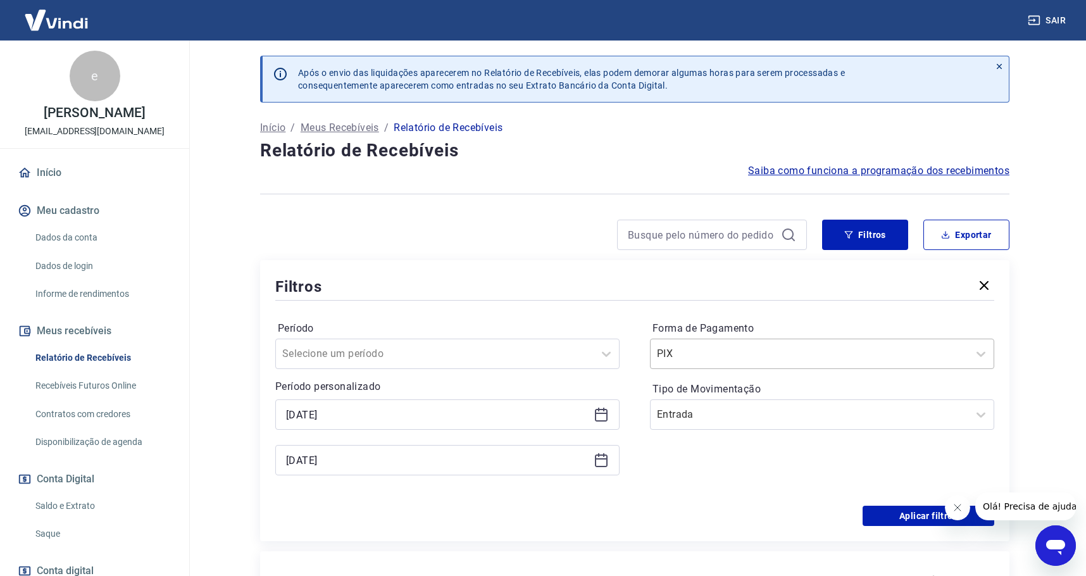
type input "[DATE]"
click at [907, 517] on button "Aplicar filtros" at bounding box center [928, 515] width 132 height 20
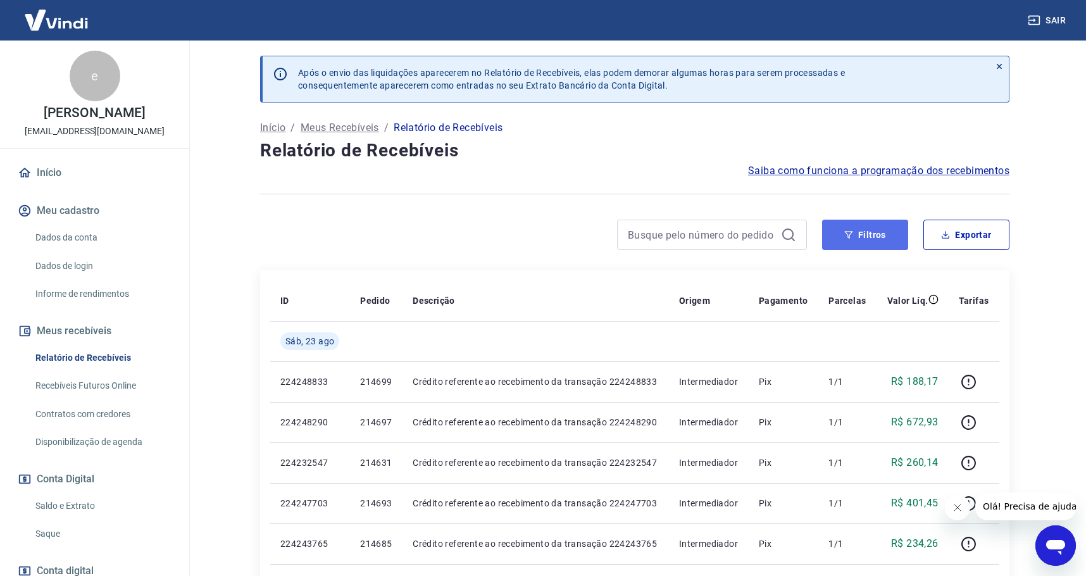
click at [865, 233] on button "Filtros" at bounding box center [865, 235] width 86 height 30
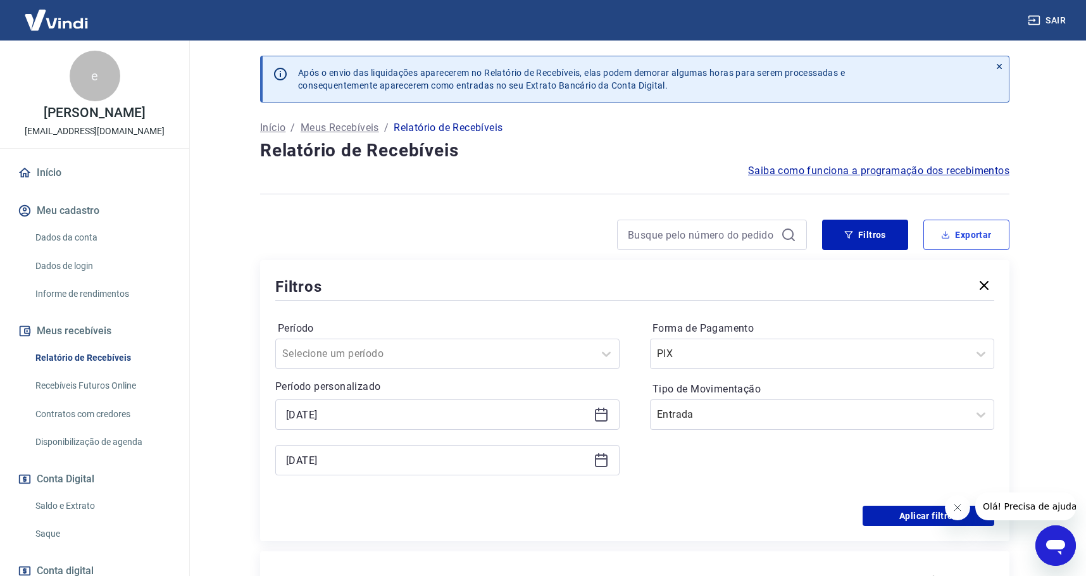
click at [971, 232] on button "Exportar" at bounding box center [966, 235] width 86 height 30
type input "[DATE]"
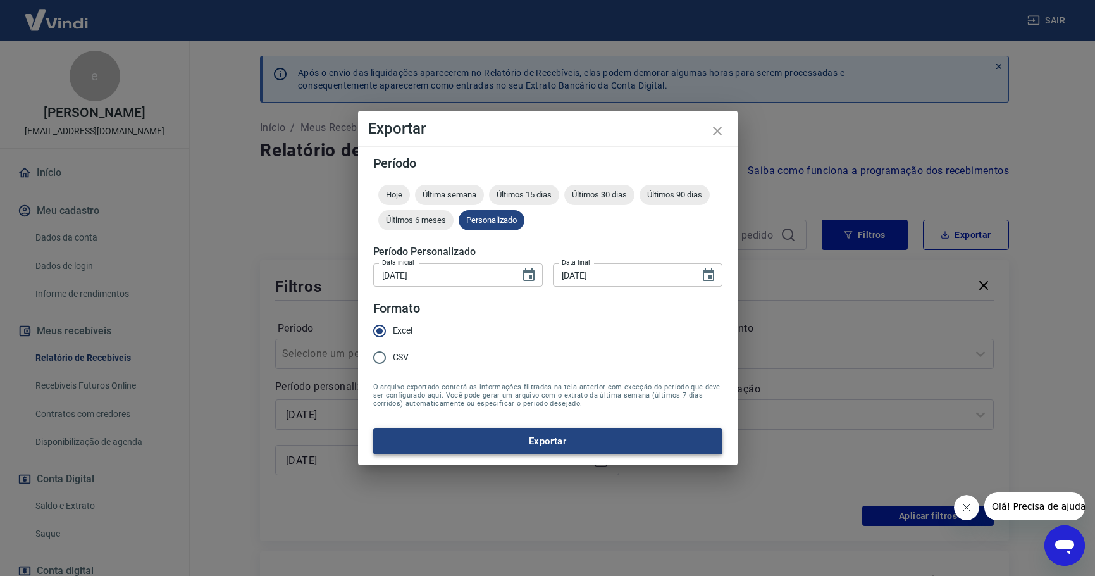
click at [555, 447] on button "Exportar" at bounding box center [547, 441] width 349 height 27
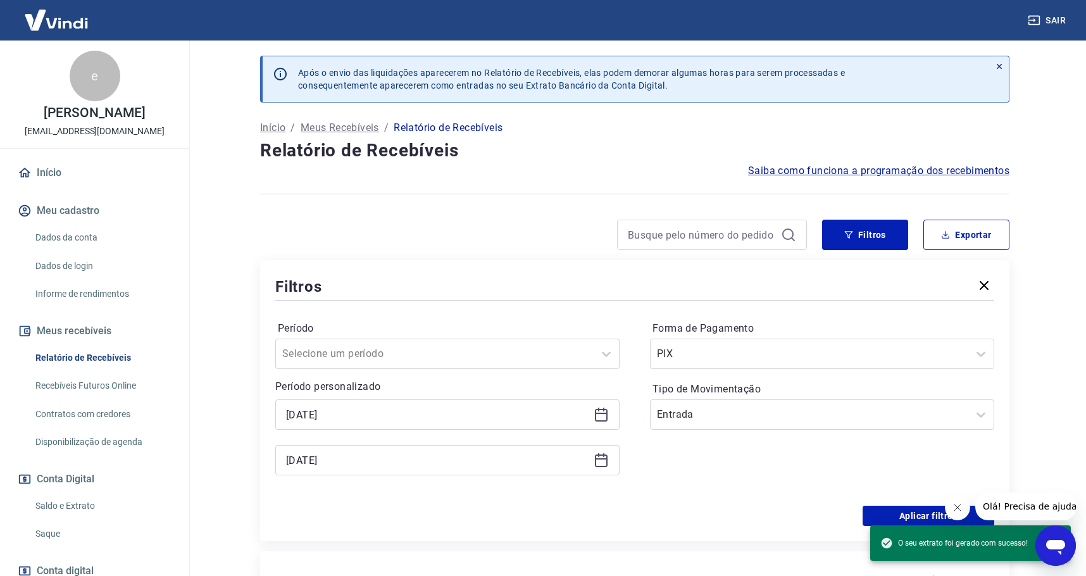
click at [601, 415] on icon at bounding box center [600, 414] width 15 height 15
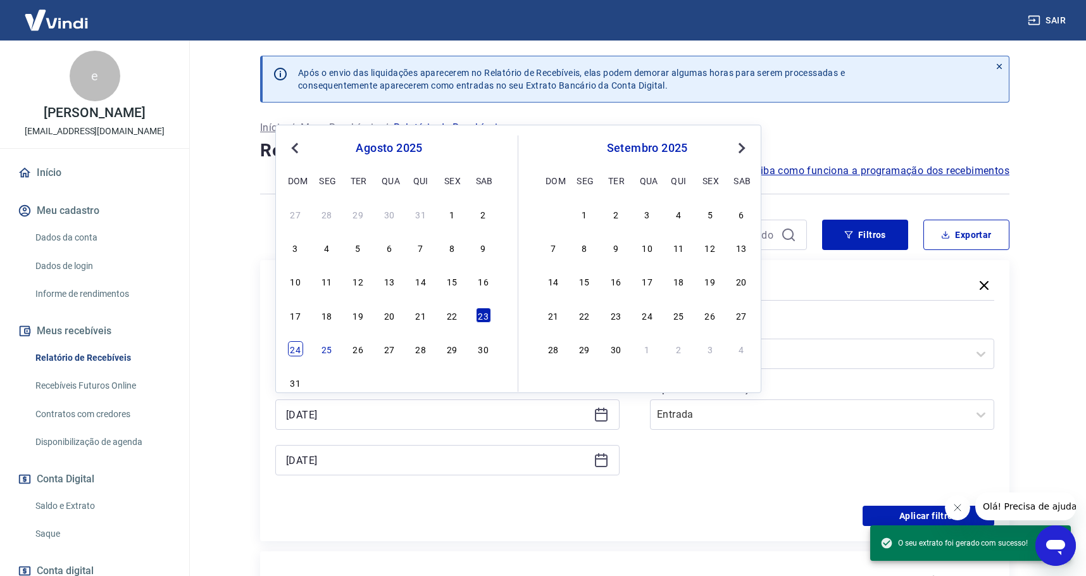
click at [288, 351] on div "24" at bounding box center [295, 348] width 15 height 15
type input "[DATE]"
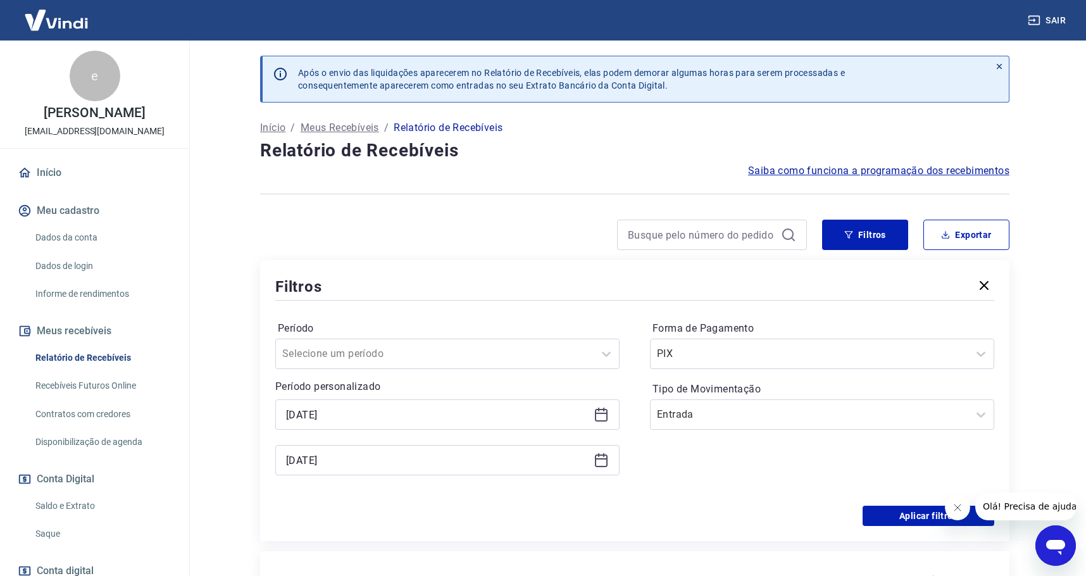
click at [601, 462] on icon at bounding box center [600, 459] width 15 height 15
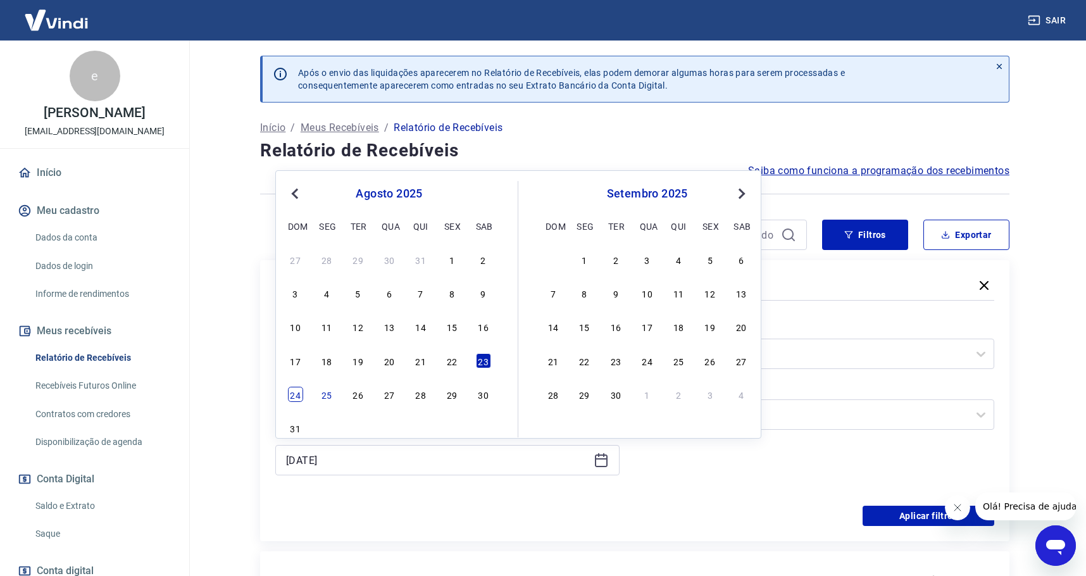
click at [298, 392] on div "24" at bounding box center [295, 394] width 15 height 15
type input "[DATE]"
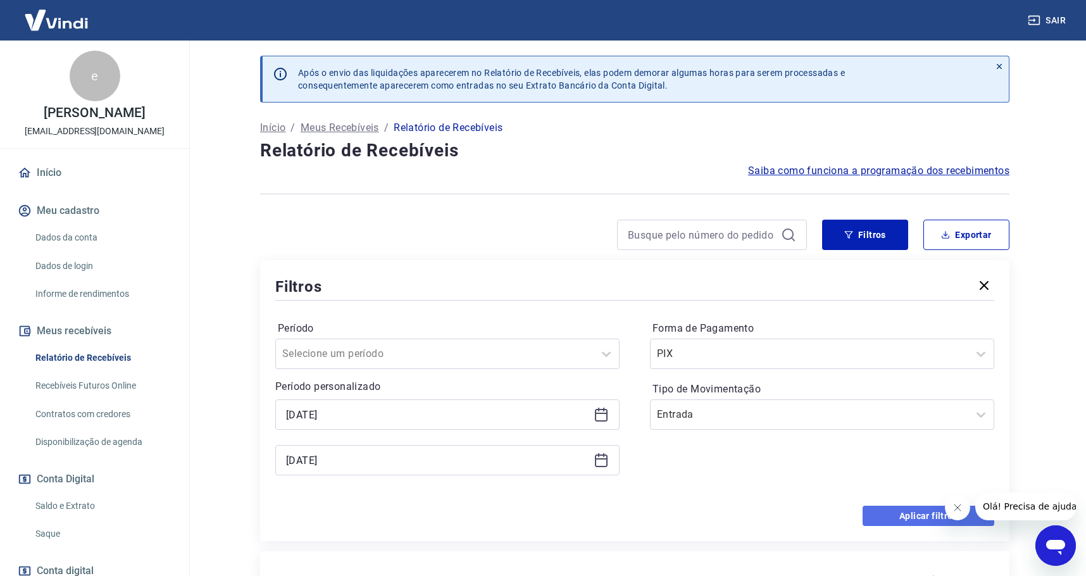
click at [901, 516] on button "Aplicar filtros" at bounding box center [928, 515] width 132 height 20
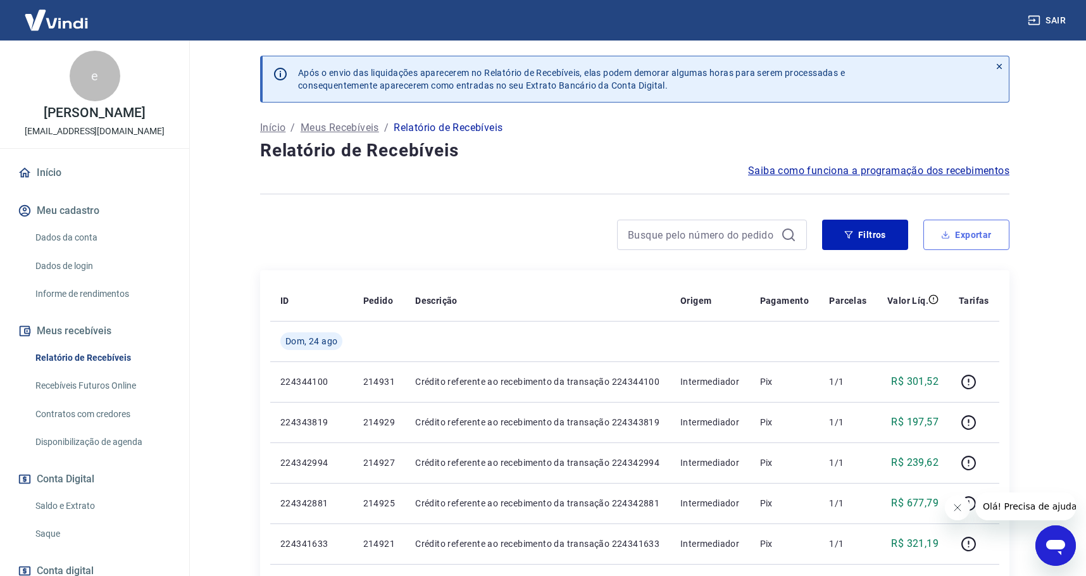
click at [995, 237] on button "Exportar" at bounding box center [966, 235] width 86 height 30
type input "[DATE]"
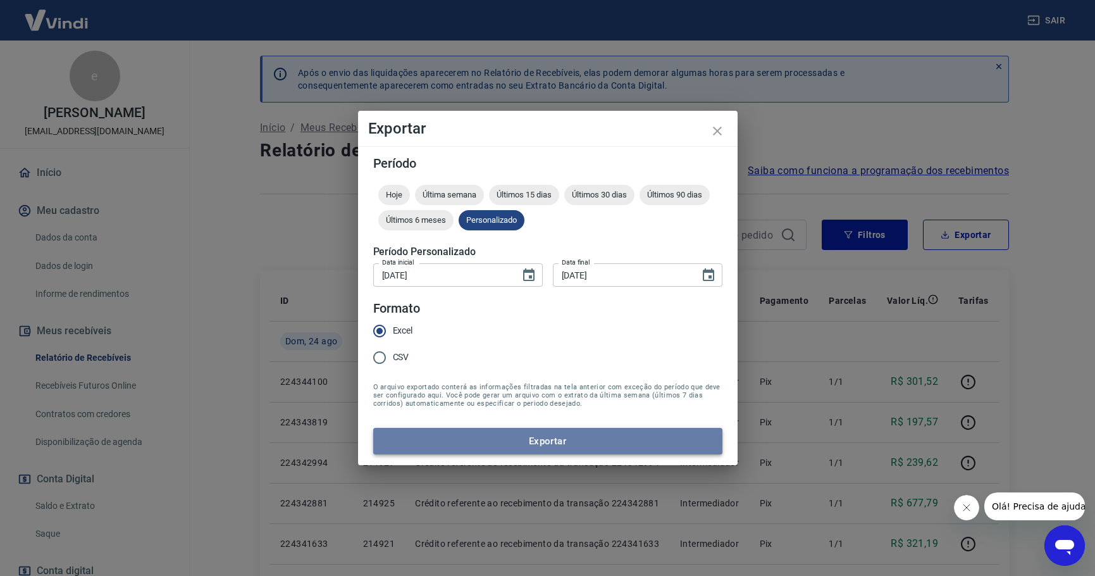
click at [580, 439] on button "Exportar" at bounding box center [547, 441] width 349 height 27
